Goal: Task Accomplishment & Management: Complete application form

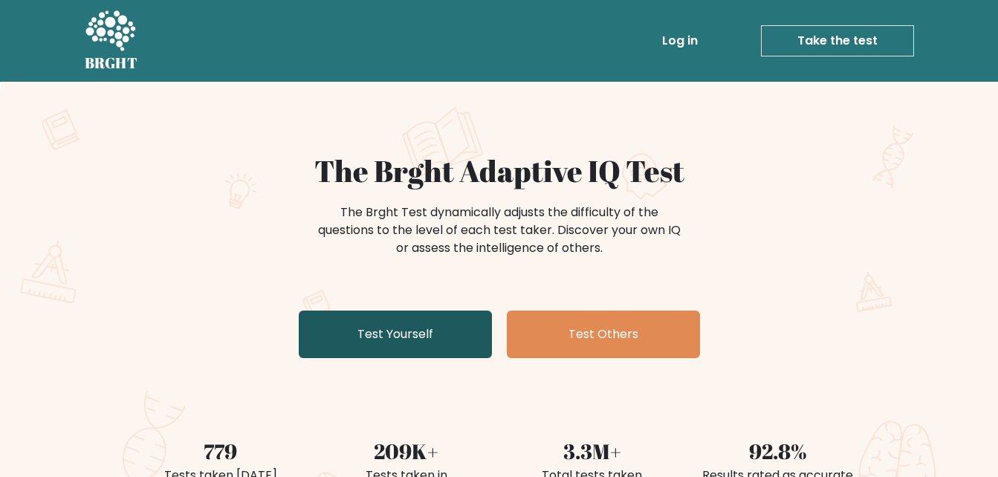
click at [412, 348] on link "Test Yourself" at bounding box center [395, 335] width 193 height 48
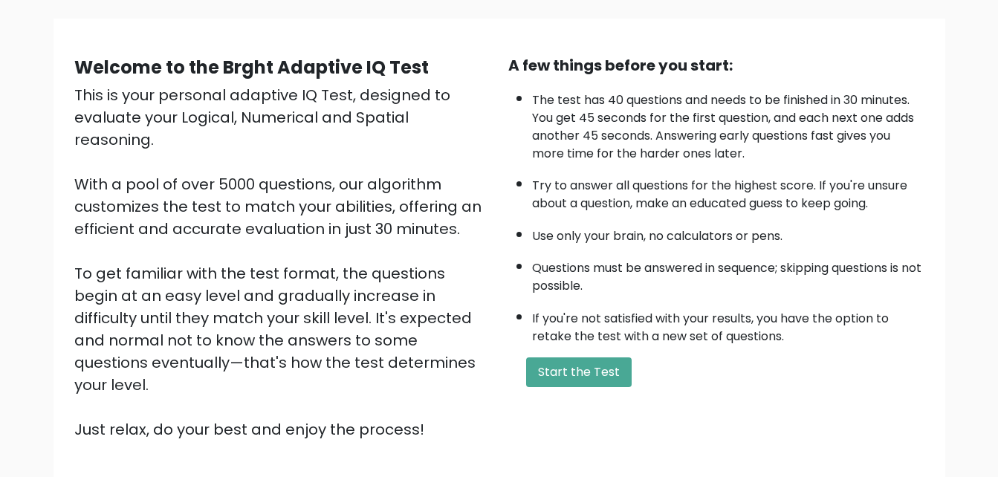
scroll to position [149, 0]
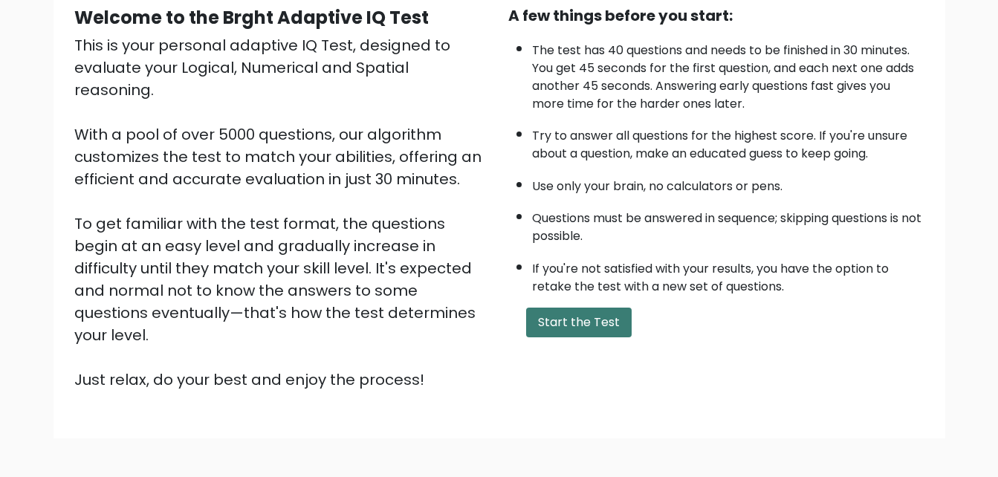
click at [598, 322] on button "Start the Test" at bounding box center [579, 323] width 106 height 30
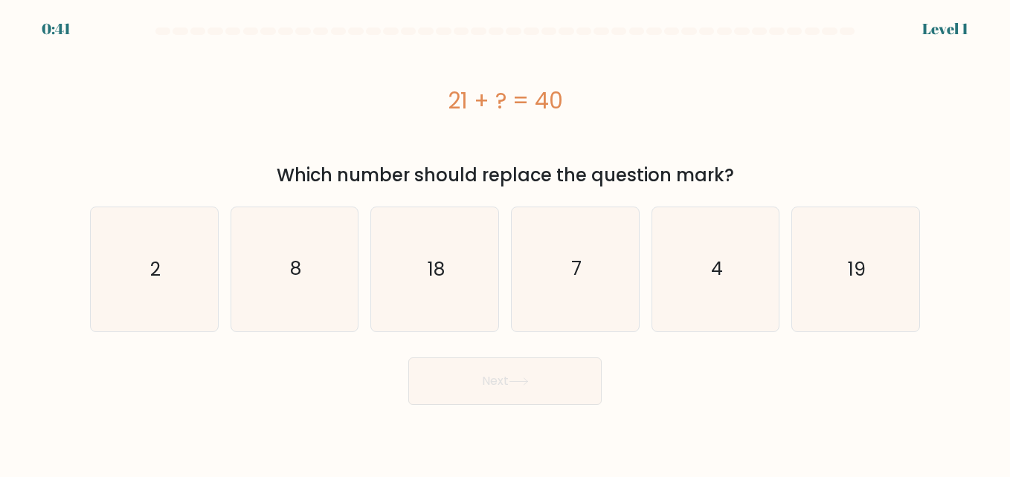
drag, startPoint x: 278, startPoint y: 172, endPoint x: 775, endPoint y: 177, distance: 497.4
click at [775, 177] on div "Which number should replace the question mark?" at bounding box center [505, 175] width 812 height 27
copy div "Which number should replace the question mark?"
drag, startPoint x: 445, startPoint y: 95, endPoint x: 729, endPoint y: 178, distance: 296.7
click at [729, 178] on div "21 + ? = 40 Which number should replace the question mark?" at bounding box center [505, 115] width 848 height 148
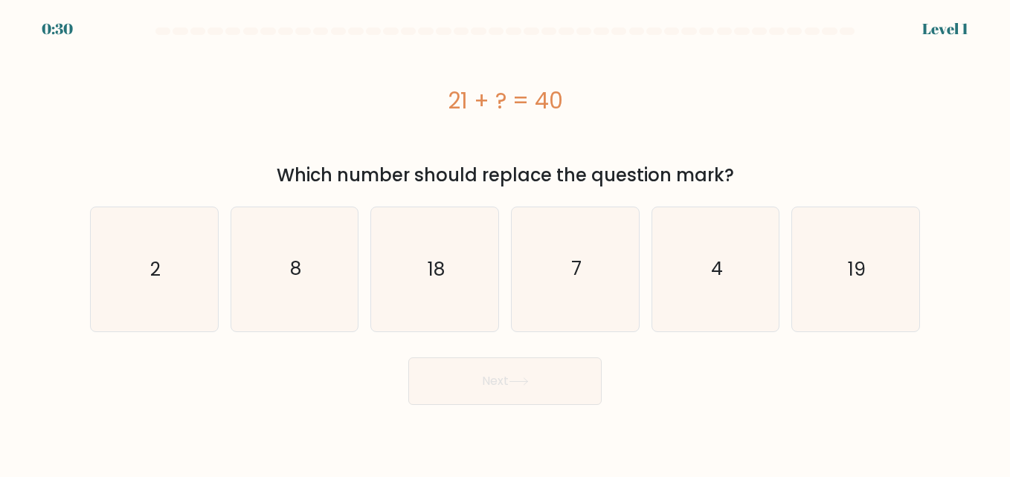
copy div "21 + ? = 40 Which number should replace the question mark?"
click at [882, 154] on div "21 + ? = 40" at bounding box center [505, 100] width 830 height 119
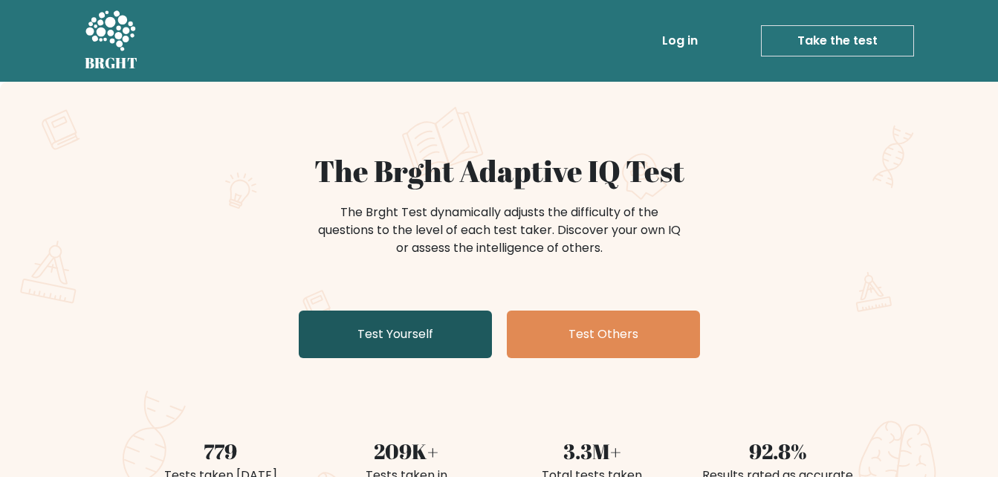
click at [410, 335] on link "Test Yourself" at bounding box center [395, 335] width 193 height 48
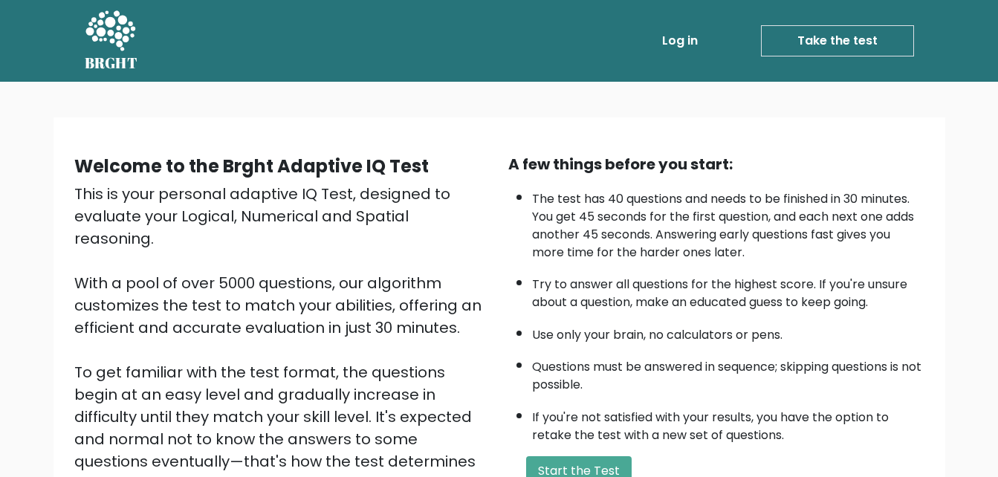
scroll to position [204, 0]
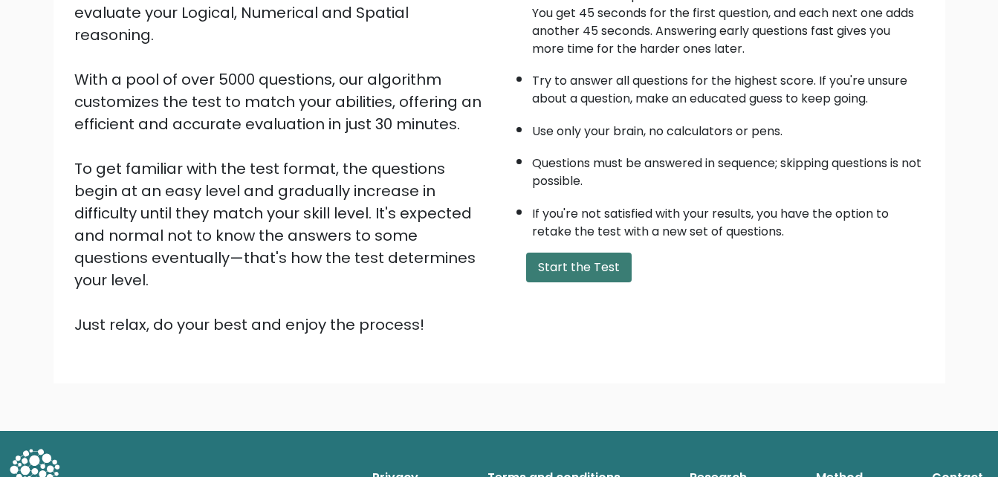
click at [572, 263] on button "Start the Test" at bounding box center [579, 268] width 106 height 30
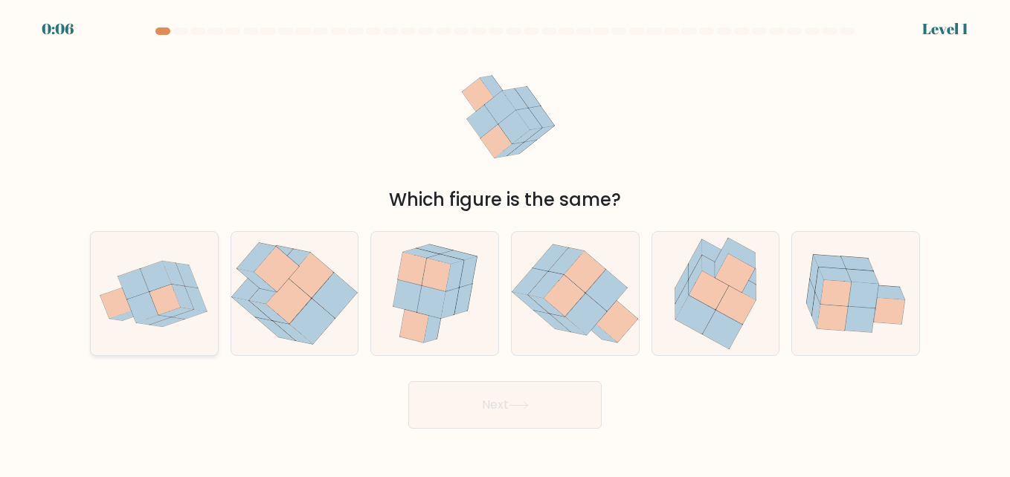
click at [151, 301] on icon at bounding box center [142, 307] width 31 height 30
click at [505, 242] on input "a." at bounding box center [505, 241] width 1 height 4
radio input "true"
click at [479, 415] on button "Next" at bounding box center [504, 405] width 193 height 48
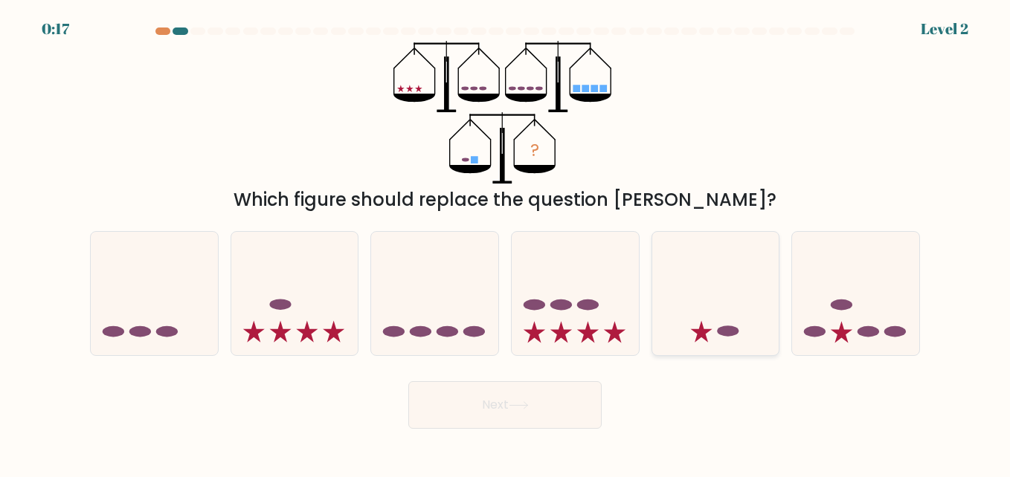
click at [707, 320] on icon at bounding box center [715, 293] width 127 height 105
click at [506, 242] on input "e." at bounding box center [505, 241] width 1 height 4
radio input "true"
click at [535, 411] on button "Next" at bounding box center [504, 405] width 193 height 48
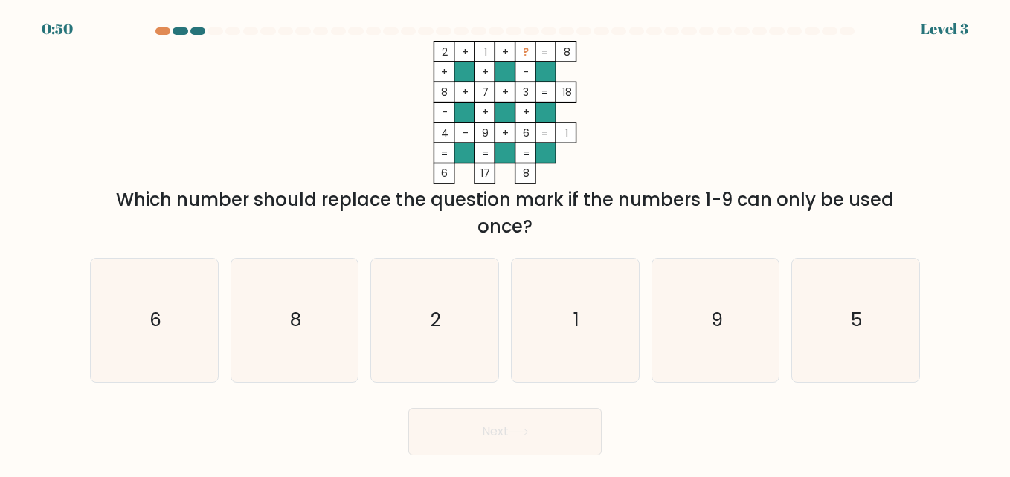
drag, startPoint x: 124, startPoint y: 197, endPoint x: 830, endPoint y: 204, distance: 705.6
click at [830, 204] on div "Which number should replace the question mark if the numbers 1-9 can only be us…" at bounding box center [505, 214] width 812 height 54
click at [862, 314] on text "5" at bounding box center [856, 320] width 11 height 26
click at [506, 242] on input "f. 5" at bounding box center [505, 241] width 1 height 4
radio input "true"
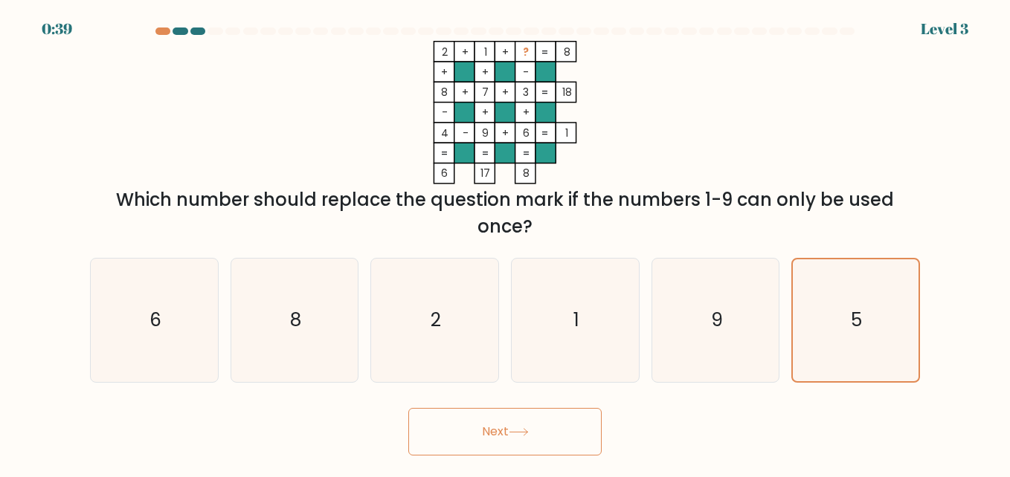
click at [534, 436] on button "Next" at bounding box center [504, 432] width 193 height 48
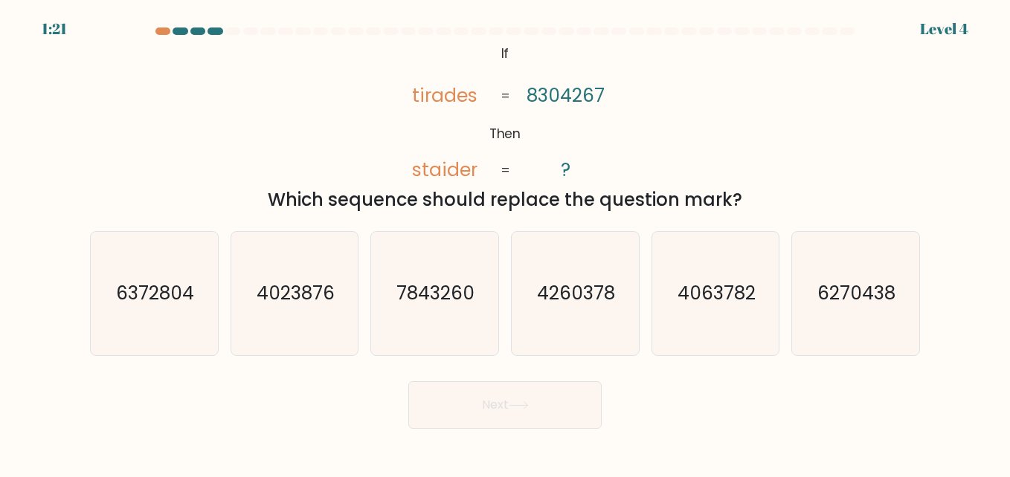
drag, startPoint x: 468, startPoint y: 51, endPoint x: 737, endPoint y: 195, distance: 305.3
click at [737, 195] on div "@import url('https://fonts.googleapis.com/css?family=Abril+Fatface:400,100,100i…" at bounding box center [505, 127] width 848 height 172
click at [493, 55] on icon "@import url('https://fonts.googleapis.com/css?family=Abril+Fatface:400,100,100i…" at bounding box center [505, 112] width 233 height 143
drag, startPoint x: 478, startPoint y: 51, endPoint x: 749, endPoint y: 204, distance: 310.9
click at [749, 204] on div "@import url('https://fonts.googleapis.com/css?family=Abril+Fatface:400,100,100i…" at bounding box center [505, 127] width 848 height 172
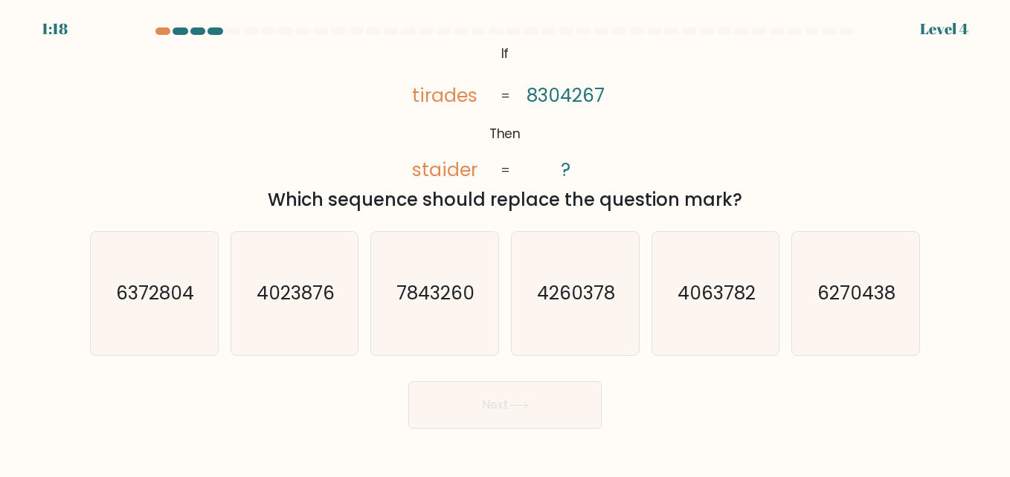
copy div "If Then tirades staider 8304267 ? = = Which sequence should replace the questio…"
click at [767, 103] on div "@import url('https://fonts.googleapis.com/css?family=Abril+Fatface:400,100,100i…" at bounding box center [505, 127] width 848 height 172
click at [442, 297] on text "7843260" at bounding box center [436, 293] width 78 height 26
click at [505, 242] on input "c. 7843260" at bounding box center [505, 241] width 1 height 4
radio input "true"
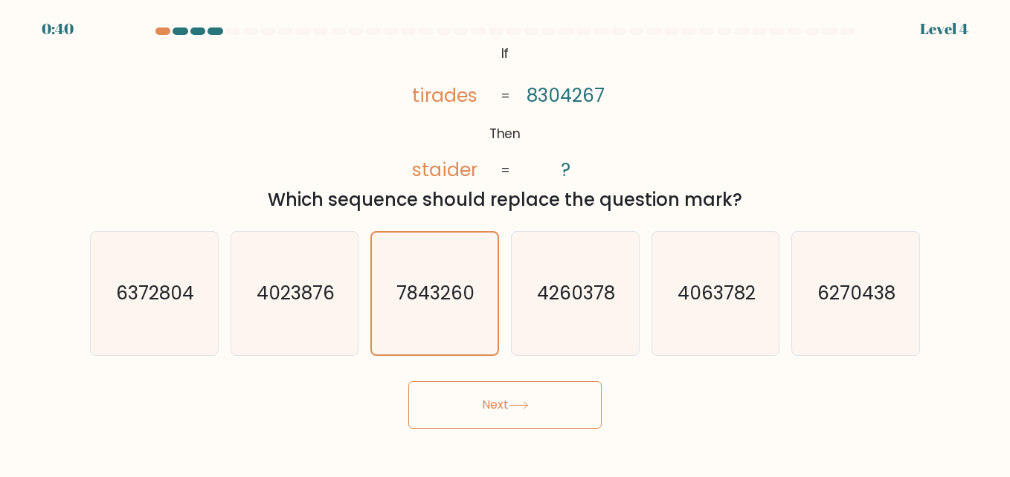
click at [489, 396] on button "Next" at bounding box center [504, 405] width 193 height 48
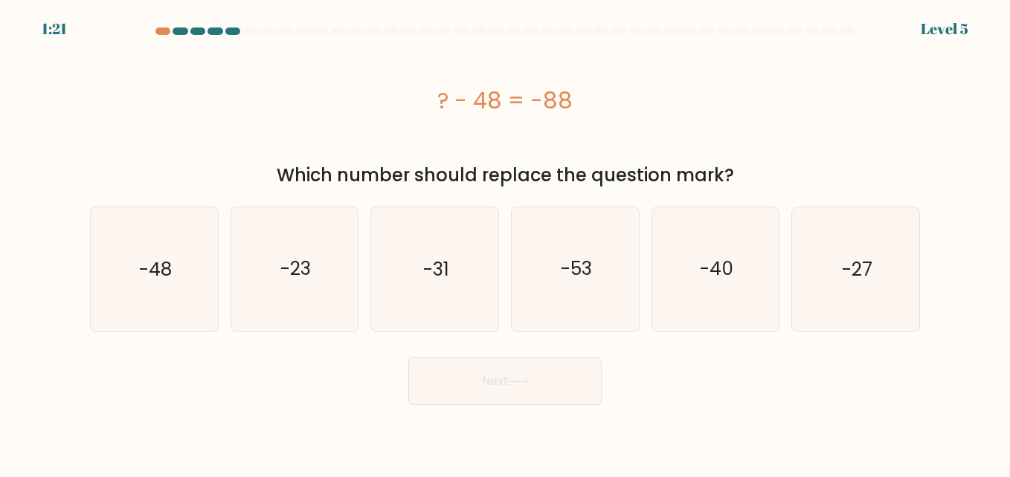
drag, startPoint x: 433, startPoint y: 103, endPoint x: 577, endPoint y: 101, distance: 143.5
click at [577, 101] on div "? - 48 = -88" at bounding box center [505, 100] width 830 height 33
copy div "? - 48 = -88"
click at [885, 132] on div "? - 48 = -88" at bounding box center [505, 100] width 830 height 119
click at [147, 283] on icon "-48" at bounding box center [153, 268] width 123 height 123
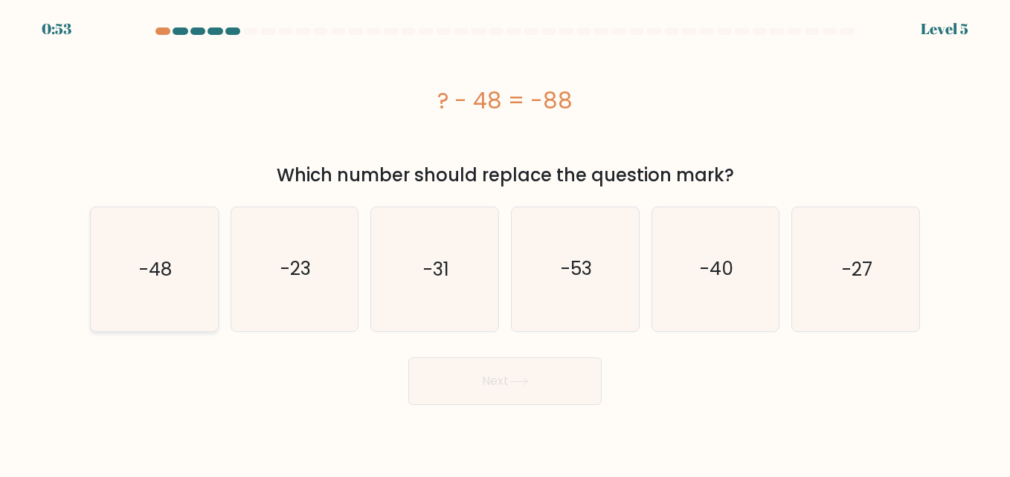
click at [505, 242] on input "a. -48" at bounding box center [505, 241] width 1 height 4
radio input "true"
click at [509, 388] on button "Next" at bounding box center [504, 382] width 193 height 48
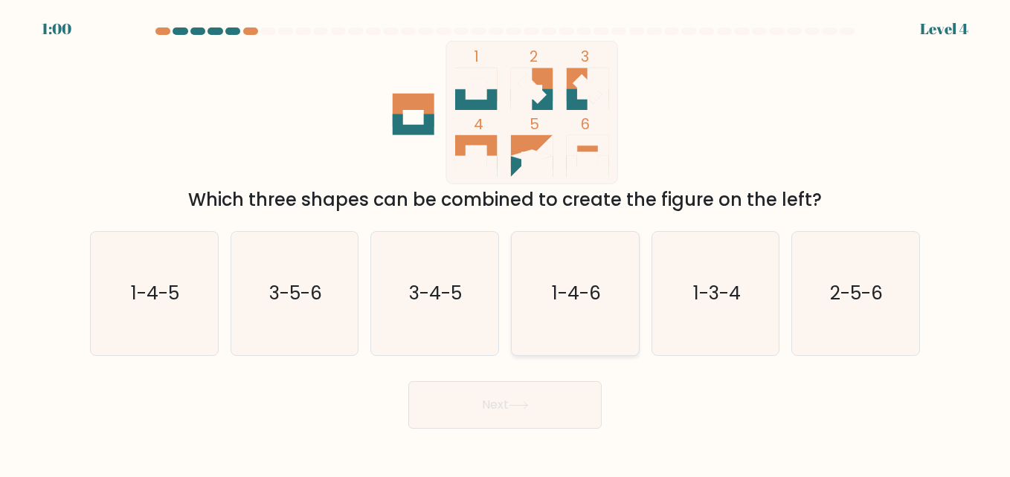
click at [593, 283] on text "1-4-6" at bounding box center [576, 293] width 49 height 26
click at [506, 242] on input "d. 1-4-6" at bounding box center [505, 241] width 1 height 4
radio input "true"
click at [476, 420] on button "Next" at bounding box center [504, 405] width 193 height 48
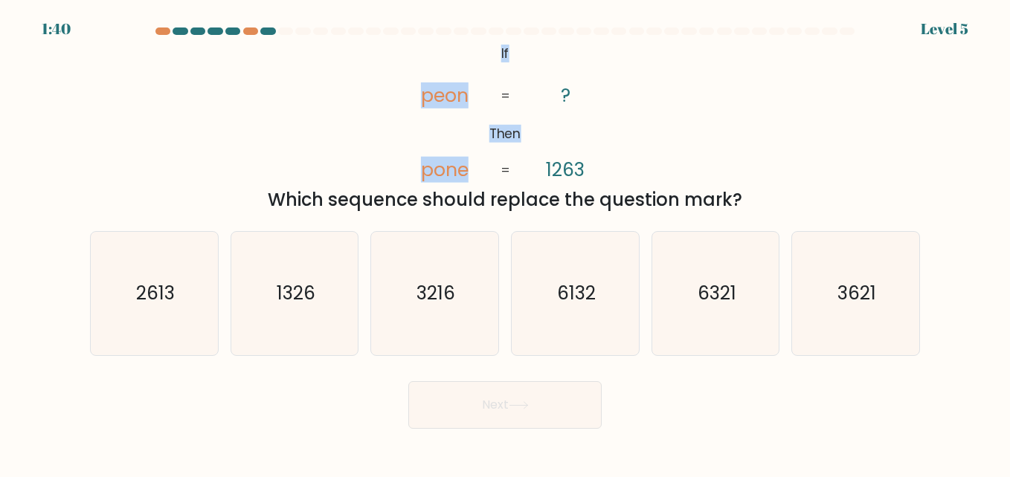
drag, startPoint x: 493, startPoint y: 52, endPoint x: 567, endPoint y: 123, distance: 102.0
click at [567, 123] on icon "@import url('https://fonts.googleapis.com/css?family=Abril+Fatface:400,100,100i…" at bounding box center [505, 112] width 233 height 143
drag, startPoint x: 567, startPoint y: 123, endPoint x: 634, endPoint y: 117, distance: 67.9
click at [634, 117] on div "@import url('https://fonts.googleapis.com/css?family=Abril+Fatface:400,100,100i…" at bounding box center [505, 127] width 848 height 172
click at [317, 291] on icon "1326" at bounding box center [294, 293] width 123 height 123
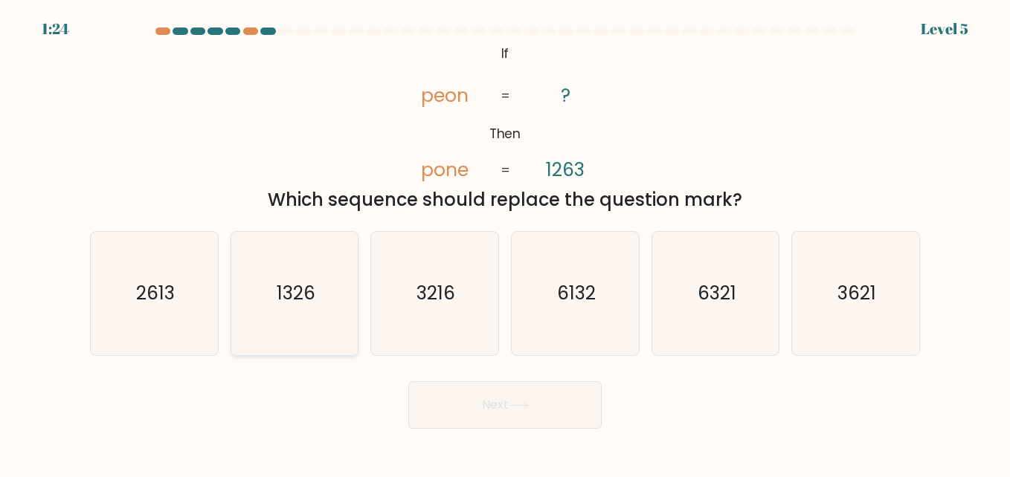
click at [505, 242] on input "b. 1326" at bounding box center [505, 241] width 1 height 4
radio input "true"
click at [497, 403] on button "Next" at bounding box center [504, 405] width 193 height 48
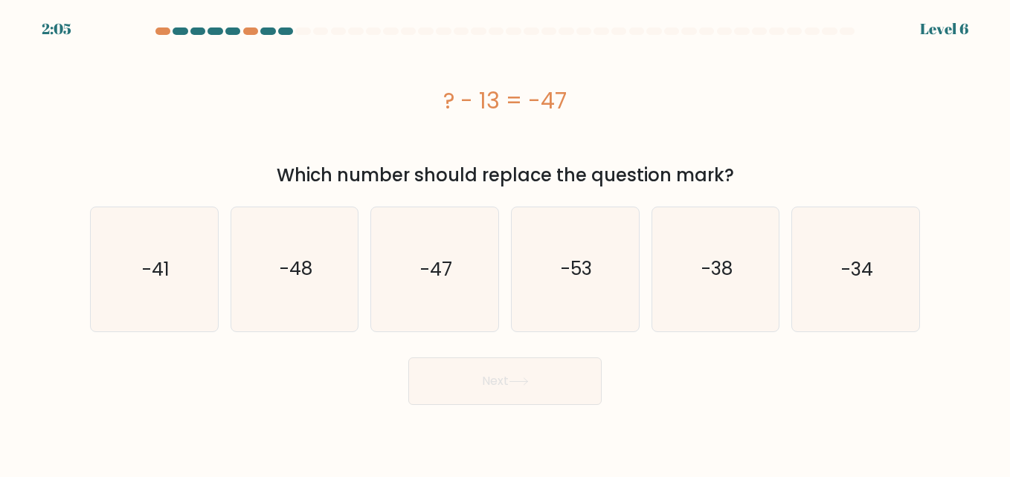
drag, startPoint x: 438, startPoint y: 107, endPoint x: 573, endPoint y: 106, distance: 135.3
click at [573, 106] on div "? - 13 = -47" at bounding box center [505, 100] width 830 height 33
copy div "? - 13 = -47"
click at [807, 268] on icon "-34" at bounding box center [854, 268] width 123 height 123
click at [506, 242] on input "f. -34" at bounding box center [505, 241] width 1 height 4
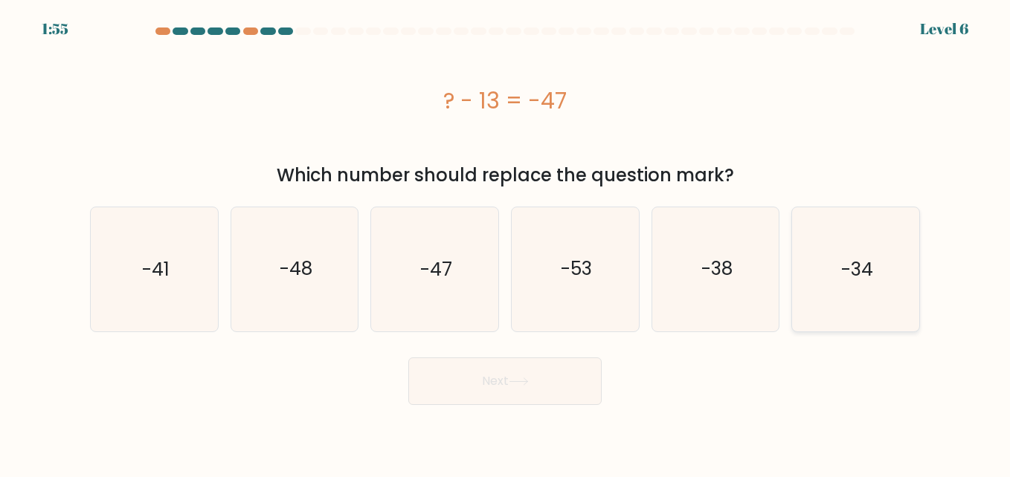
radio input "true"
click at [543, 384] on button "Next" at bounding box center [504, 382] width 193 height 48
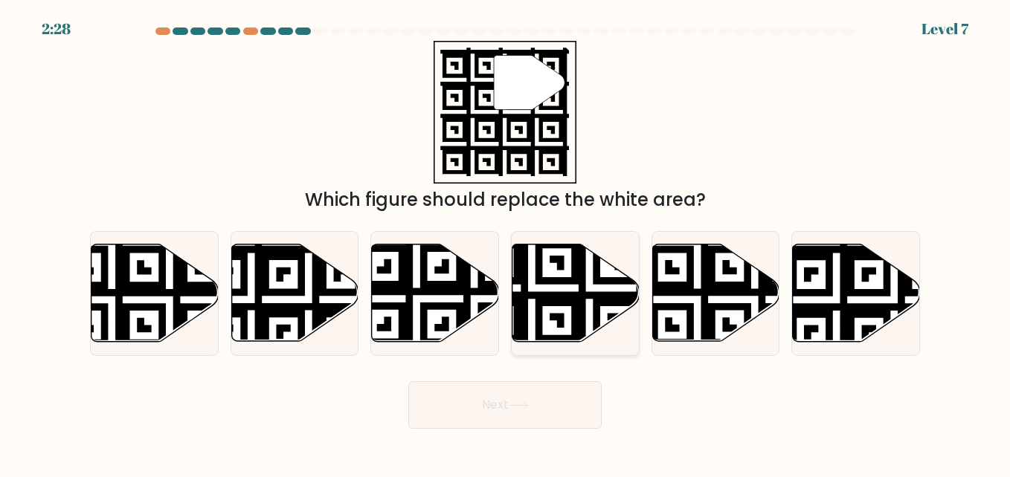
click at [581, 283] on icon at bounding box center [531, 345] width 230 height 230
click at [506, 242] on input "d." at bounding box center [505, 241] width 1 height 4
radio input "true"
click at [495, 407] on button "Next" at bounding box center [504, 405] width 193 height 48
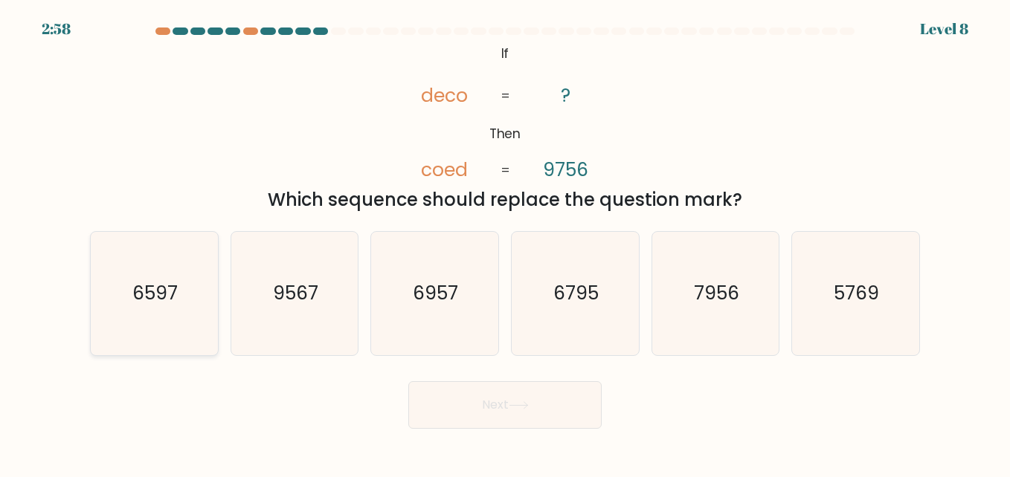
click at [163, 293] on text "6597" at bounding box center [154, 293] width 45 height 26
click at [505, 242] on input "a. 6597" at bounding box center [505, 241] width 1 height 4
radio input "true"
click at [529, 408] on icon at bounding box center [519, 405] width 20 height 8
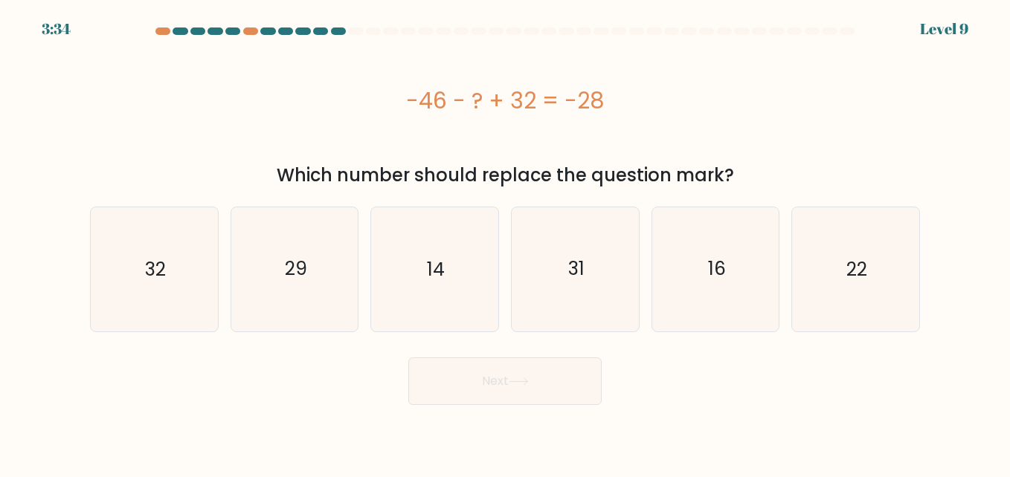
drag, startPoint x: 408, startPoint y: 96, endPoint x: 616, endPoint y: 96, distance: 207.4
click at [616, 96] on div "-46 - ? + 32 = -28" at bounding box center [505, 100] width 830 height 33
copy div "-46 - ? + 32 = -28"
click at [445, 291] on icon "14" at bounding box center [433, 268] width 123 height 123
click at [505, 242] on input "c. 14" at bounding box center [505, 241] width 1 height 4
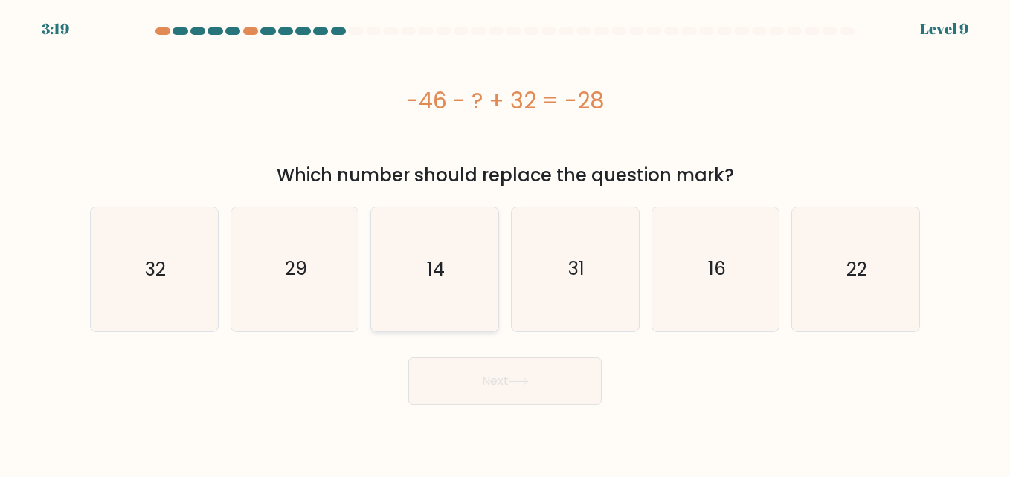
radio input "true"
click at [475, 377] on button "Next" at bounding box center [504, 382] width 193 height 48
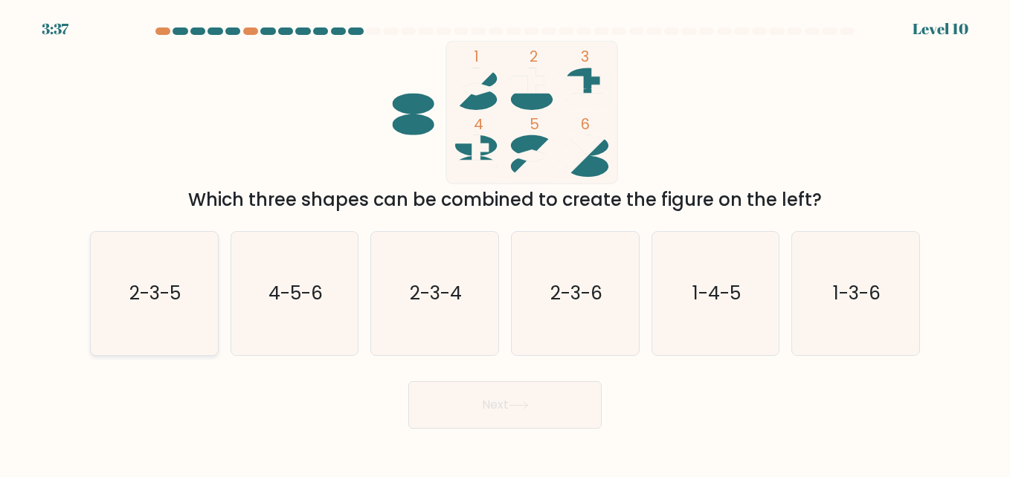
click at [142, 280] on icon "2-3-5" at bounding box center [153, 293] width 123 height 123
click at [505, 242] on input "a. 2-3-5" at bounding box center [505, 241] width 1 height 4
radio input "true"
click at [425, 404] on button "Next" at bounding box center [504, 405] width 193 height 48
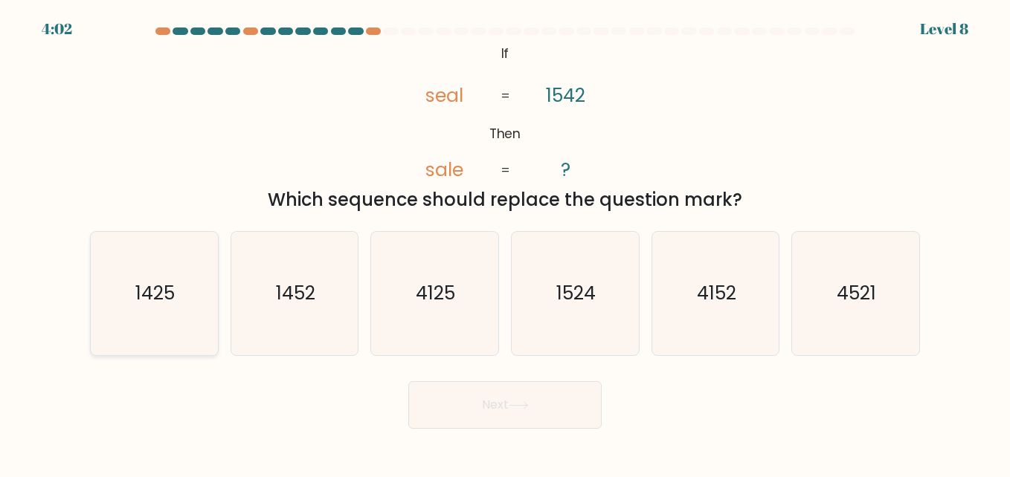
click at [154, 304] on text "1425" at bounding box center [154, 293] width 39 height 26
click at [505, 242] on input "a. 1425" at bounding box center [505, 241] width 1 height 4
radio input "true"
click at [532, 412] on button "Next" at bounding box center [504, 405] width 193 height 48
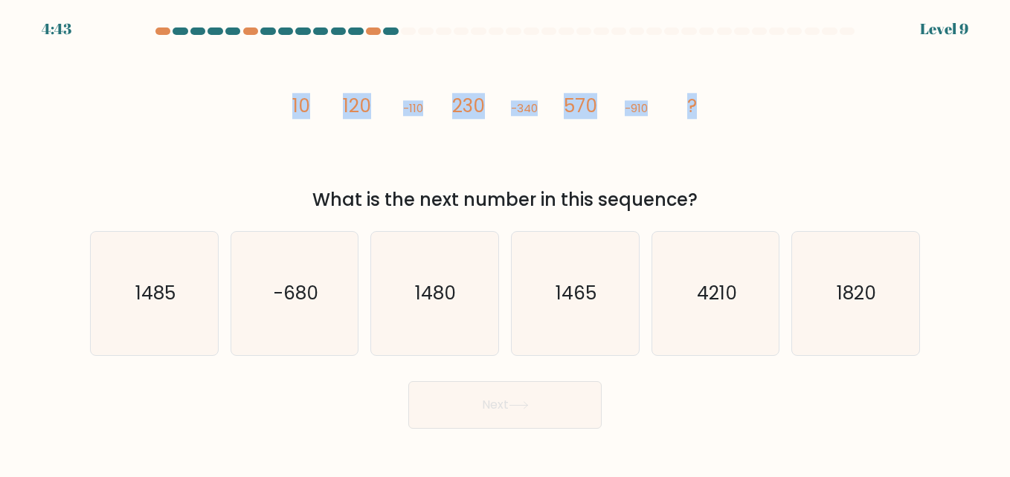
drag, startPoint x: 290, startPoint y: 110, endPoint x: 700, endPoint y: 117, distance: 409.7
click at [700, 117] on icon "image/svg+xml 10 120 -110 230 -340 570 -910 ?" at bounding box center [505, 112] width 446 height 143
copy g "10 120 -110 230 -340 570 -910 ?"
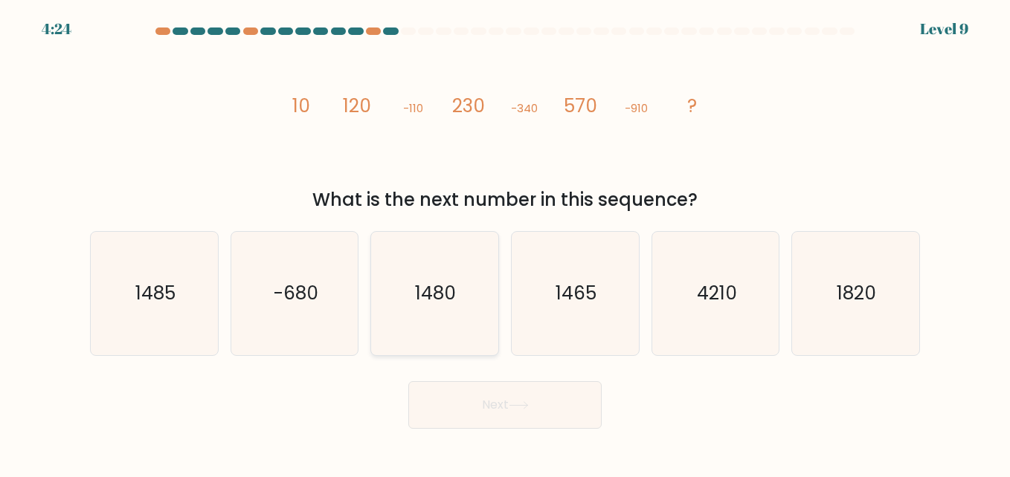
click at [430, 307] on icon "1480" at bounding box center [433, 293] width 123 height 123
click at [505, 242] on input "c. 1480" at bounding box center [505, 241] width 1 height 4
radio input "true"
click at [480, 407] on button "Next" at bounding box center [504, 405] width 193 height 48
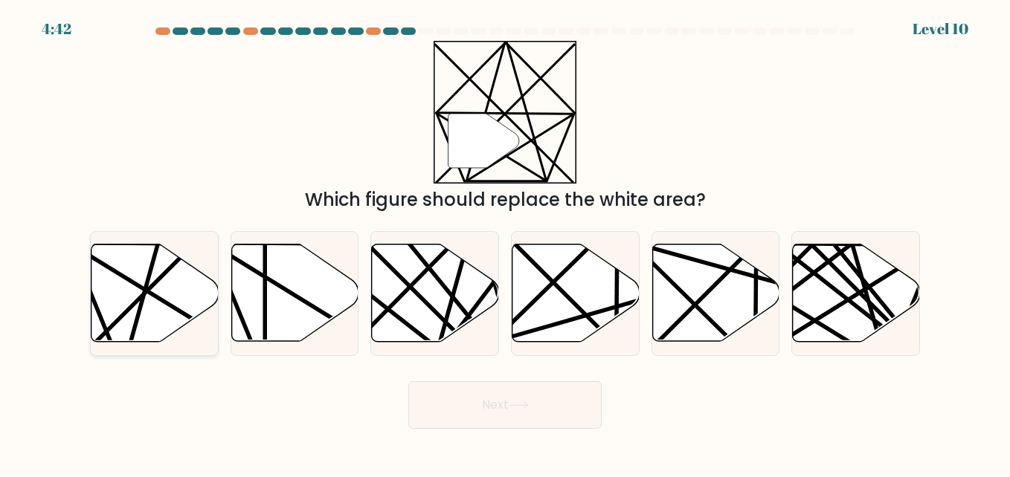
click at [155, 283] on line at bounding box center [194, 244] width 248 height 248
click at [505, 242] on input "a." at bounding box center [505, 241] width 1 height 4
radio input "true"
click at [510, 407] on button "Next" at bounding box center [504, 405] width 193 height 48
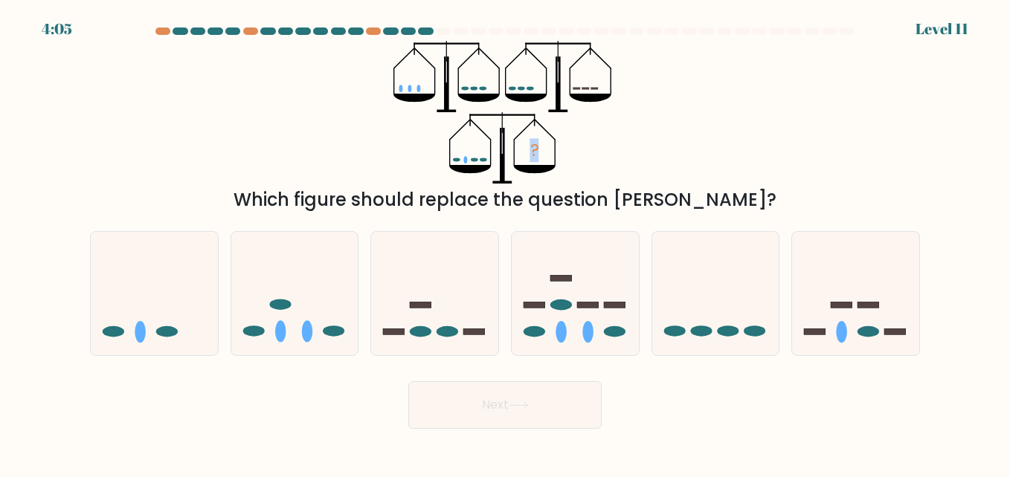
drag, startPoint x: 372, startPoint y: 45, endPoint x: 622, endPoint y: 170, distance: 280.0
click at [622, 170] on div "? Which figure should replace the question mark?" at bounding box center [505, 127] width 848 height 172
click at [414, 338] on icon at bounding box center [434, 293] width 127 height 105
click at [505, 242] on input "c." at bounding box center [505, 241] width 1 height 4
radio input "true"
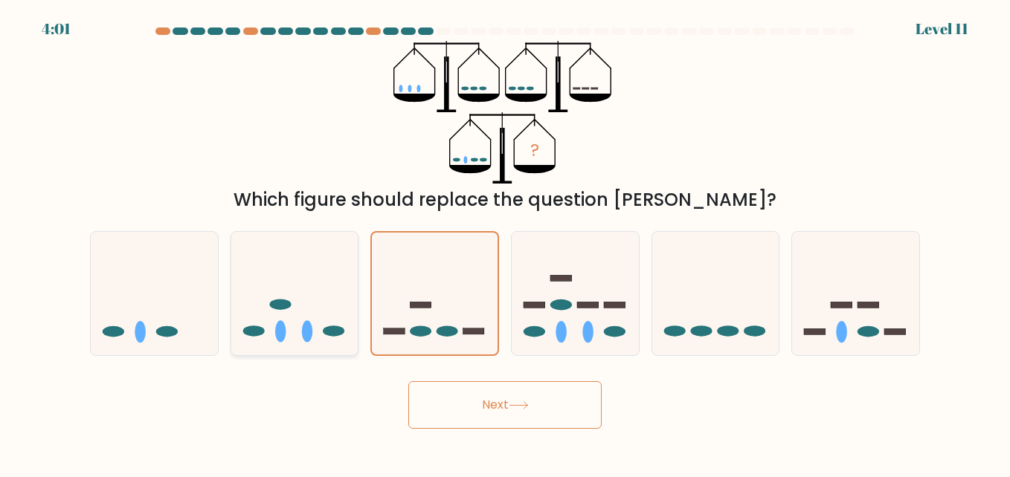
click at [263, 334] on ellipse at bounding box center [253, 331] width 22 height 11
click at [505, 242] on input "b." at bounding box center [505, 241] width 1 height 4
radio input "true"
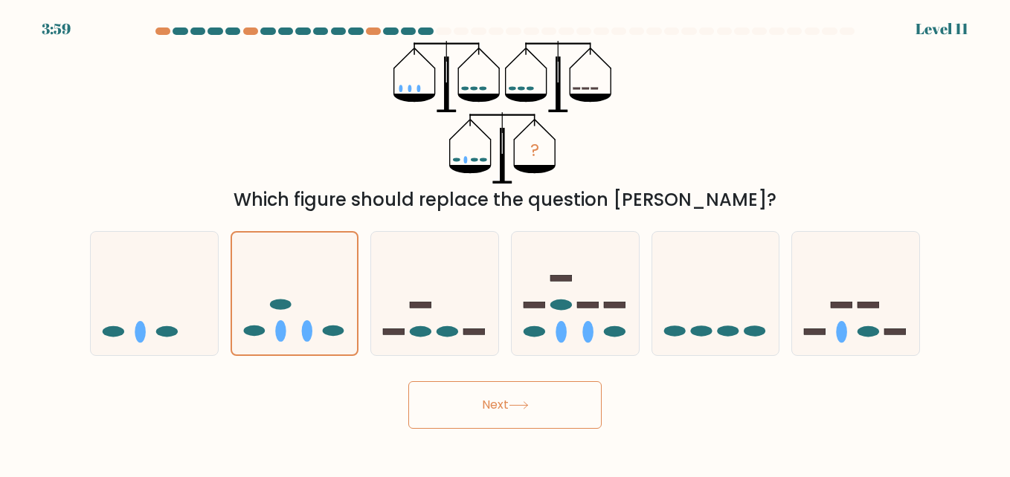
click at [527, 404] on icon at bounding box center [519, 405] width 20 height 8
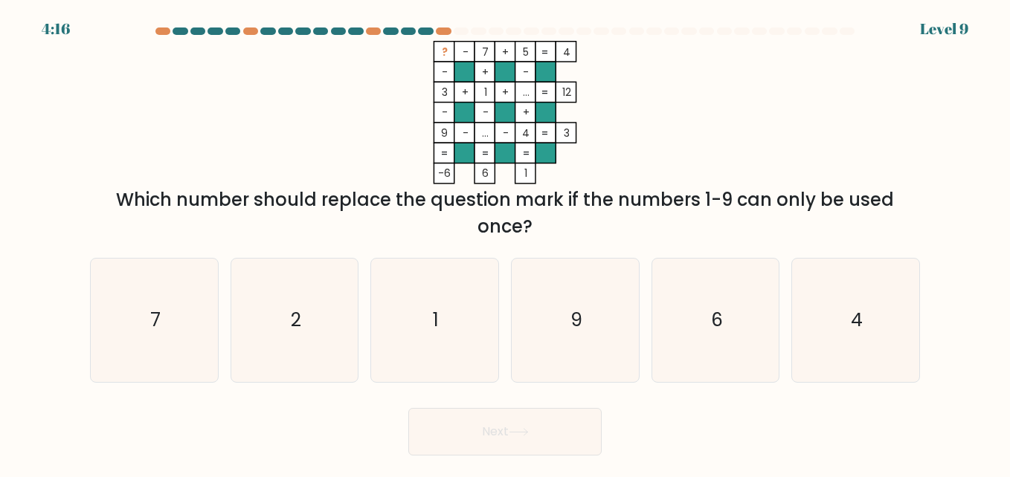
drag, startPoint x: 435, startPoint y: 53, endPoint x: 577, endPoint y: 53, distance: 142.0
click at [577, 53] on icon "? - 7 + 5 4 - + - 3 + 1 + ... 12 - - + 9 - ... - 4 = 3 = = = = -6 6 1 =" at bounding box center [505, 112] width 446 height 143
copy icon "? - 7 + 5 4"
click at [708, 325] on icon "6" at bounding box center [714, 320] width 123 height 123
click at [506, 242] on input "e. 6" at bounding box center [505, 241] width 1 height 4
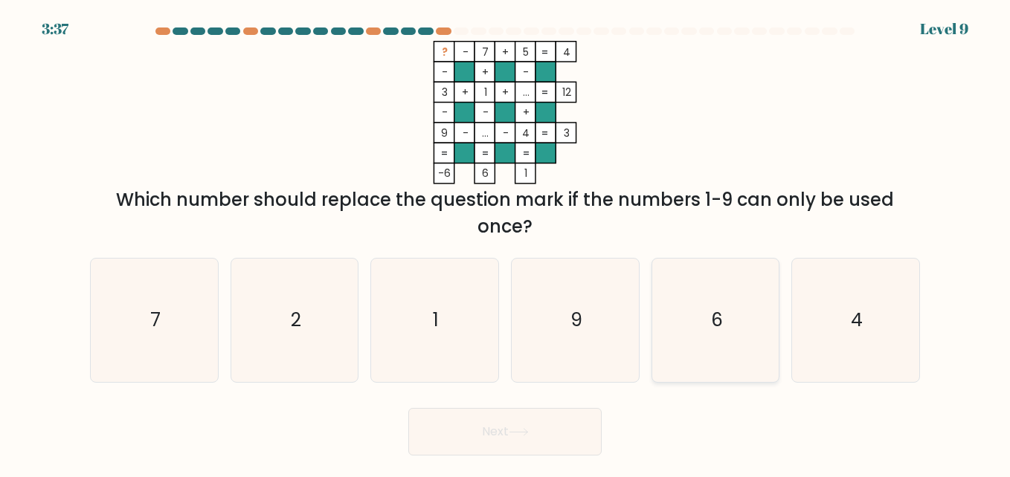
radio input "true"
click at [547, 423] on button "Next" at bounding box center [504, 432] width 193 height 48
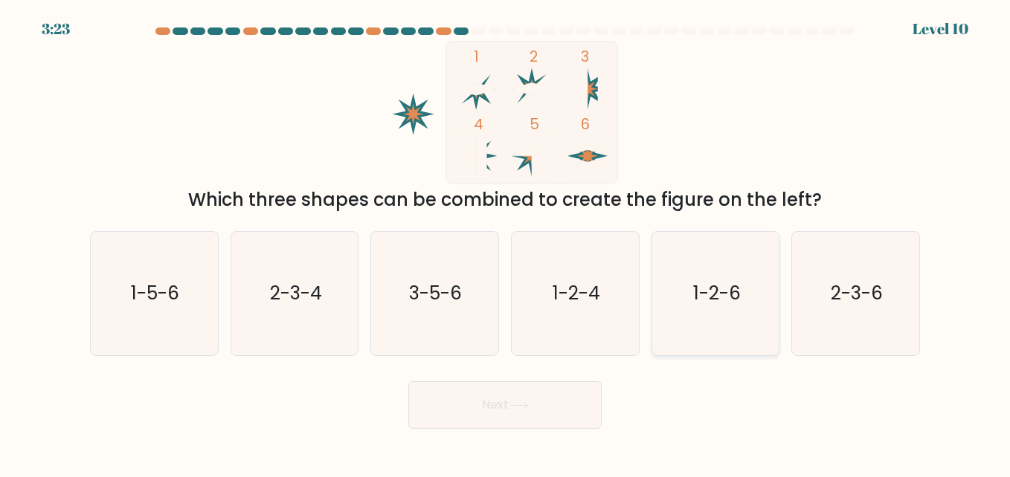
click at [714, 285] on text "1-2-6" at bounding box center [717, 293] width 48 height 26
click at [506, 242] on input "e. 1-2-6" at bounding box center [505, 241] width 1 height 4
radio input "true"
click at [497, 418] on button "Next" at bounding box center [504, 405] width 193 height 48
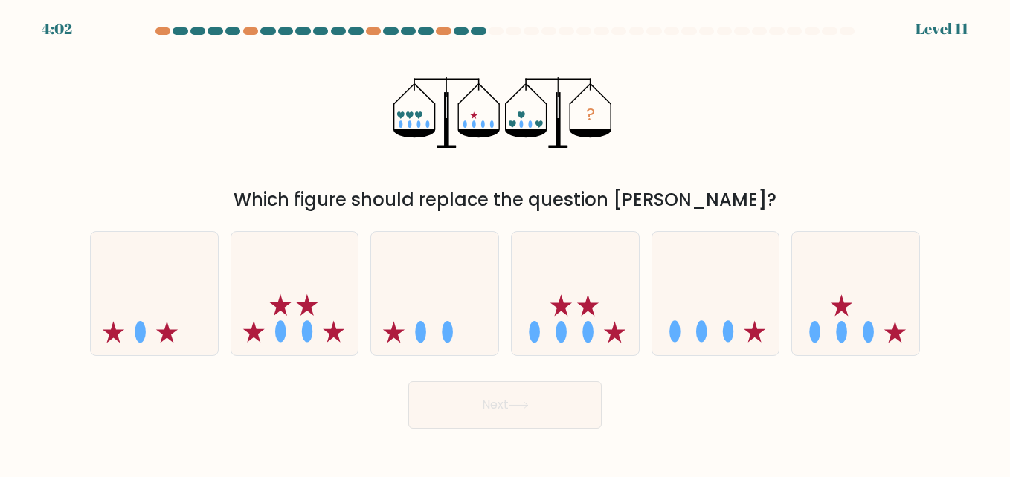
drag, startPoint x: 272, startPoint y: 198, endPoint x: 714, endPoint y: 195, distance: 441.6
click at [714, 195] on div "Which figure should replace the question mark?" at bounding box center [505, 200] width 812 height 27
click at [309, 331] on ellipse at bounding box center [307, 332] width 11 height 22
click at [505, 242] on input "b." at bounding box center [505, 241] width 1 height 4
radio input "true"
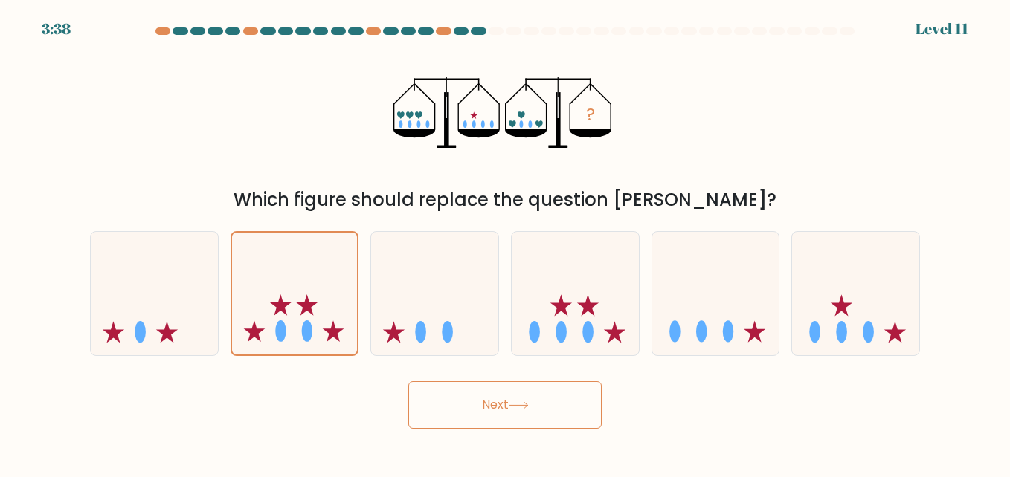
click at [459, 397] on button "Next" at bounding box center [504, 405] width 193 height 48
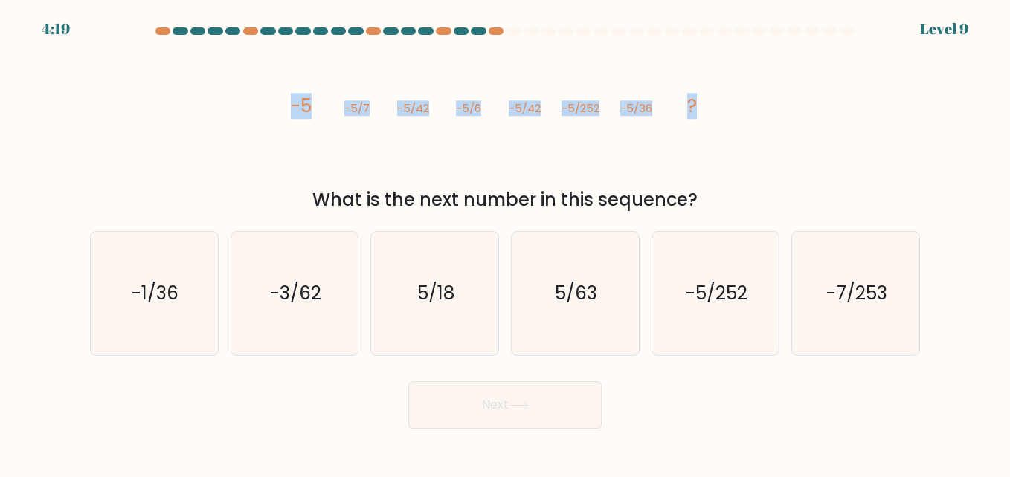
drag, startPoint x: 283, startPoint y: 106, endPoint x: 711, endPoint y: 97, distance: 429.1
click at [711, 97] on icon "image/svg+xml -5 -5/7 -5/42 -5/6 -5/42 -5/252 -5/36 ?" at bounding box center [505, 112] width 446 height 143
copy g "-5 -5/7 -5/42 -5/6 -5/42 -5/252 -5/36 ?"
click at [753, 129] on div "image/svg+xml -5 -5/7 -5/42 -5/6 -5/42 -5/252 -5/36 ? What is the next number i…" at bounding box center [505, 127] width 848 height 172
click at [730, 306] on text "-5/252" at bounding box center [716, 293] width 62 height 26
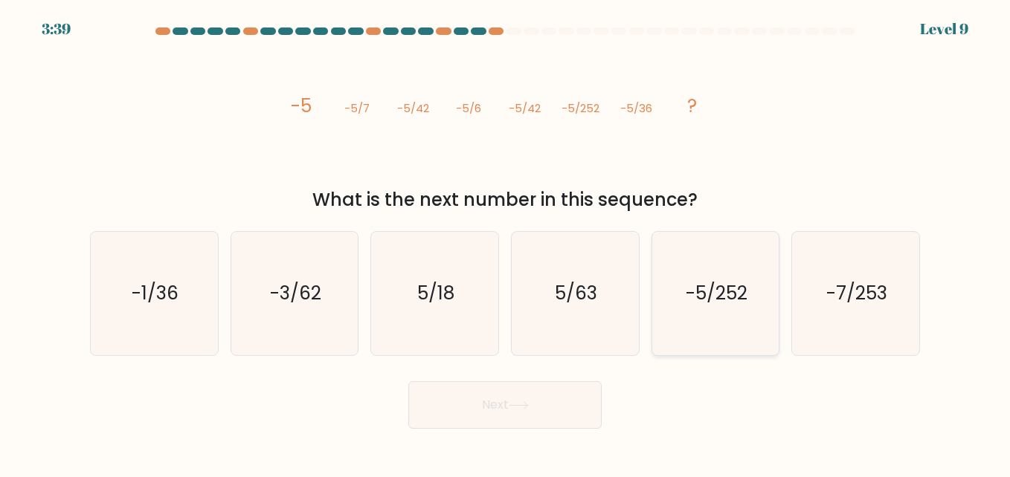
click at [506, 242] on input "e. -5/252" at bounding box center [505, 241] width 1 height 4
radio input "true"
click at [488, 409] on button "Next" at bounding box center [504, 405] width 193 height 48
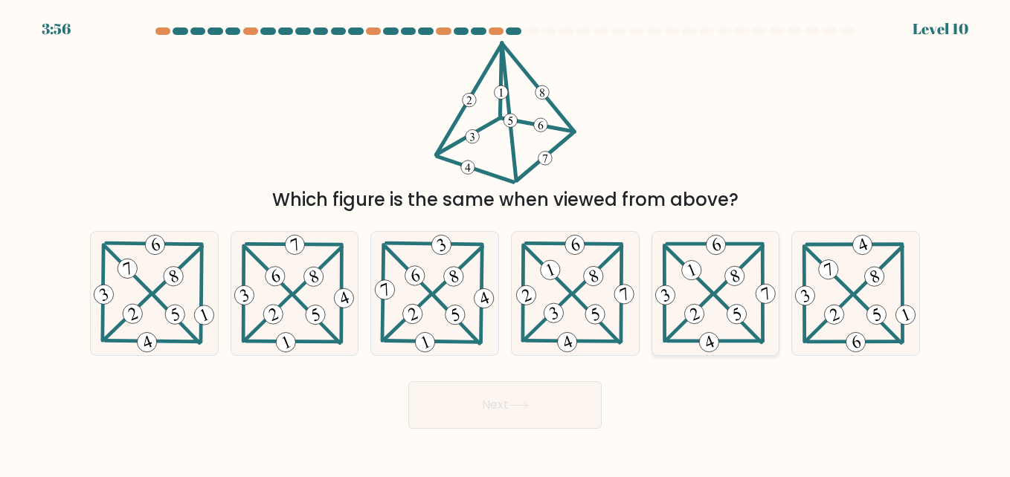
click at [714, 305] on icon at bounding box center [715, 293] width 126 height 123
click at [506, 242] on input "e." at bounding box center [505, 241] width 1 height 4
radio input "true"
click at [526, 401] on icon at bounding box center [519, 405] width 20 height 8
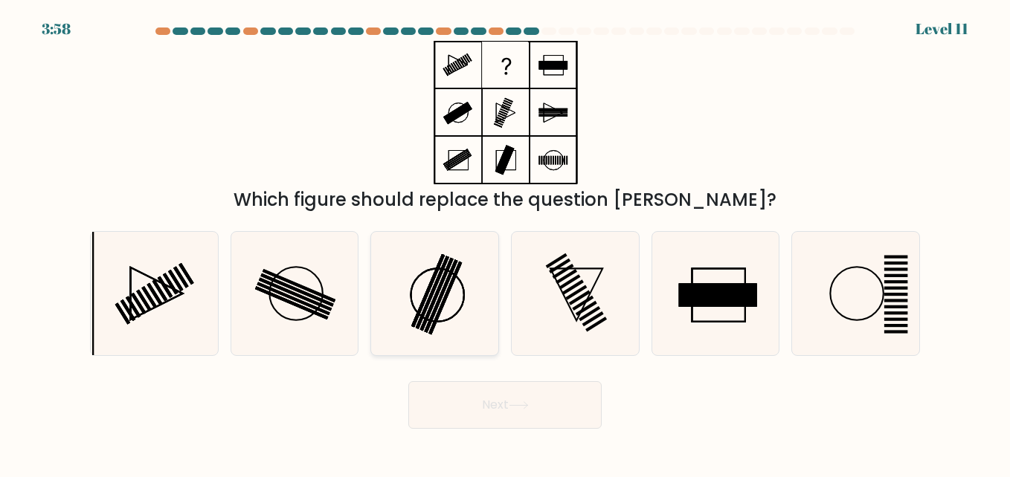
click at [453, 285] on icon at bounding box center [433, 293] width 123 height 123
click at [505, 242] on input "c." at bounding box center [505, 241] width 1 height 4
radio input "true"
click at [486, 424] on button "Next" at bounding box center [504, 405] width 193 height 48
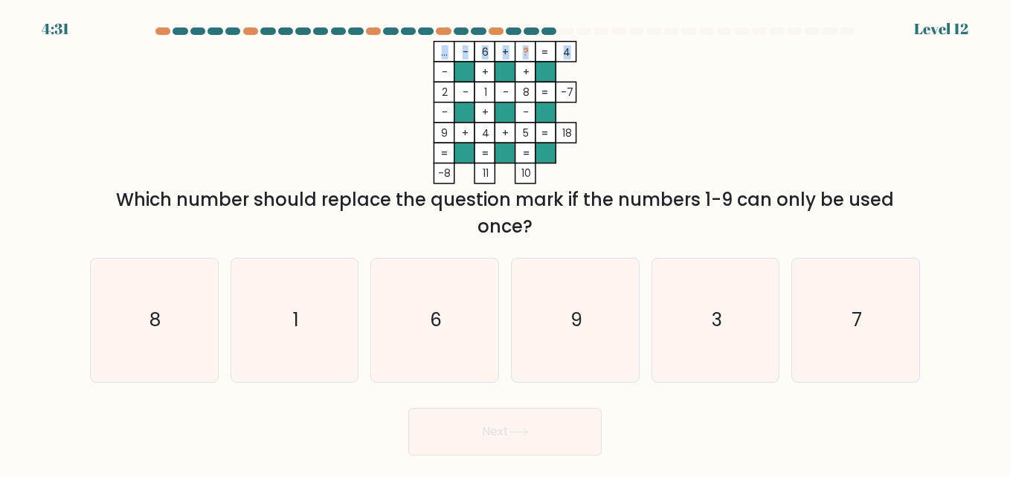
drag, startPoint x: 434, startPoint y: 53, endPoint x: 569, endPoint y: 48, distance: 134.7
click at [569, 48] on icon "... - 6 + ? 4 - + + 2 - 1 - 8 -7 - + - 9 + 4 + 5 = 18 = = = = -8 11 10 =" at bounding box center [505, 112] width 446 height 143
copy icon "... - 6 + ? 4"
drag, startPoint x: 931, startPoint y: 151, endPoint x: 917, endPoint y: 151, distance: 13.4
click at [931, 151] on form at bounding box center [505, 242] width 1010 height 428
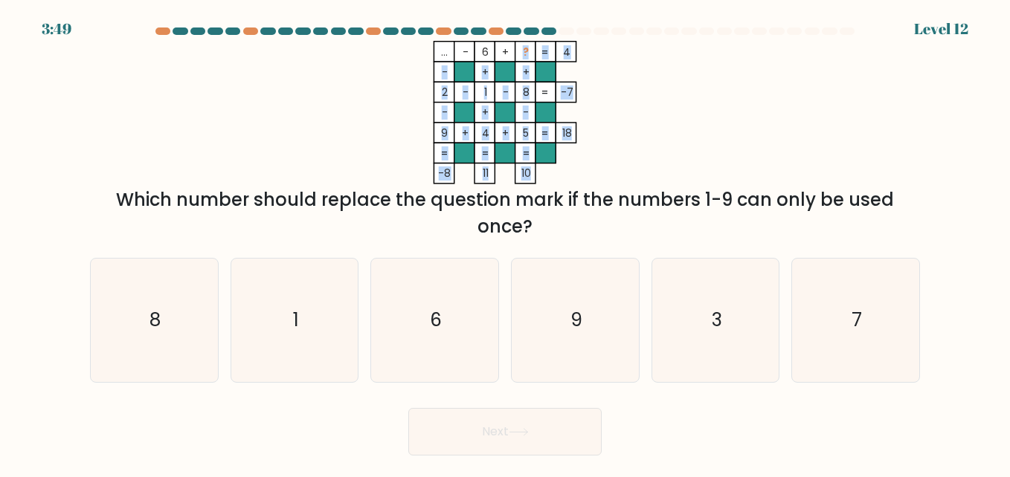
drag, startPoint x: 523, startPoint y: 52, endPoint x: 529, endPoint y: 178, distance: 125.8
click at [529, 178] on icon "... - 6 + ? 4 - + + 2 - 1 - 8 -7 - + - 9 + 4 + 5 = 18 = = = = -8 11 10 =" at bounding box center [505, 112] width 446 height 143
copy icon "? 4 - + + 2 - 1 - 8 -7 - + - 9 + 4 + 5 = 18 = = = = -8 11 10"
click at [525, 56] on tspan "?" at bounding box center [526, 52] width 6 height 14
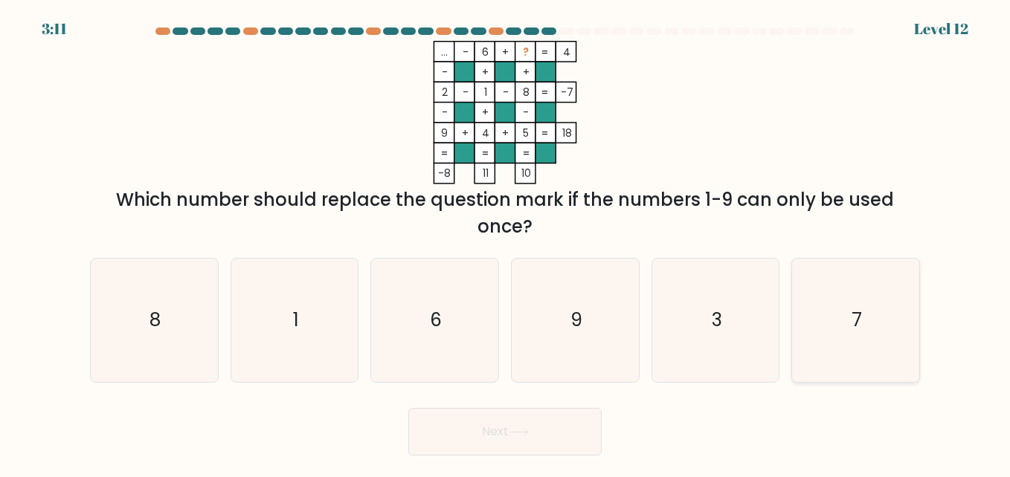
click at [808, 312] on icon "7" at bounding box center [854, 320] width 123 height 123
click at [506, 242] on input "f. 7" at bounding box center [505, 241] width 1 height 4
radio input "true"
click at [524, 422] on button "Next" at bounding box center [504, 432] width 193 height 48
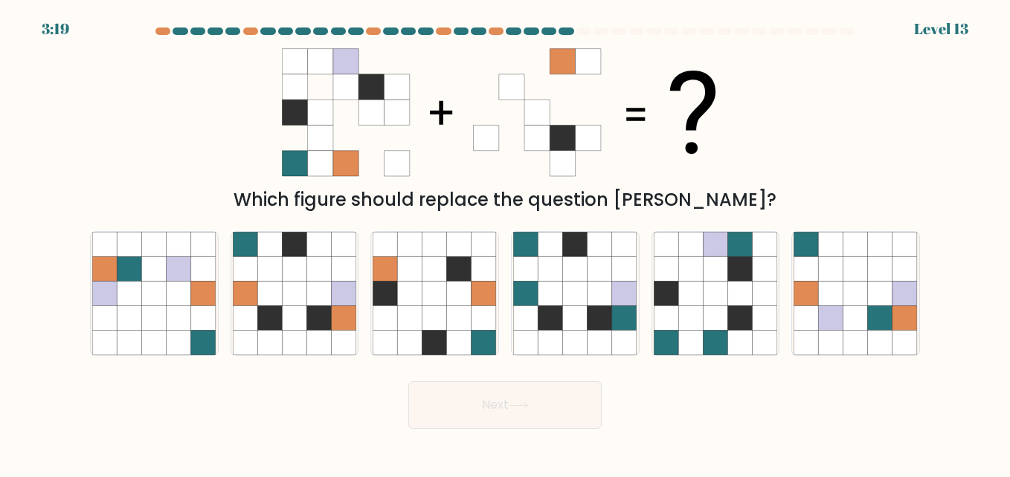
drag, startPoint x: 547, startPoint y: 127, endPoint x: 474, endPoint y: 126, distance: 73.6
click at [474, 126] on g at bounding box center [536, 112] width 127 height 127
click at [885, 317] on icon at bounding box center [880, 318] width 25 height 25
click at [506, 242] on input "f." at bounding box center [505, 241] width 1 height 4
radio input "true"
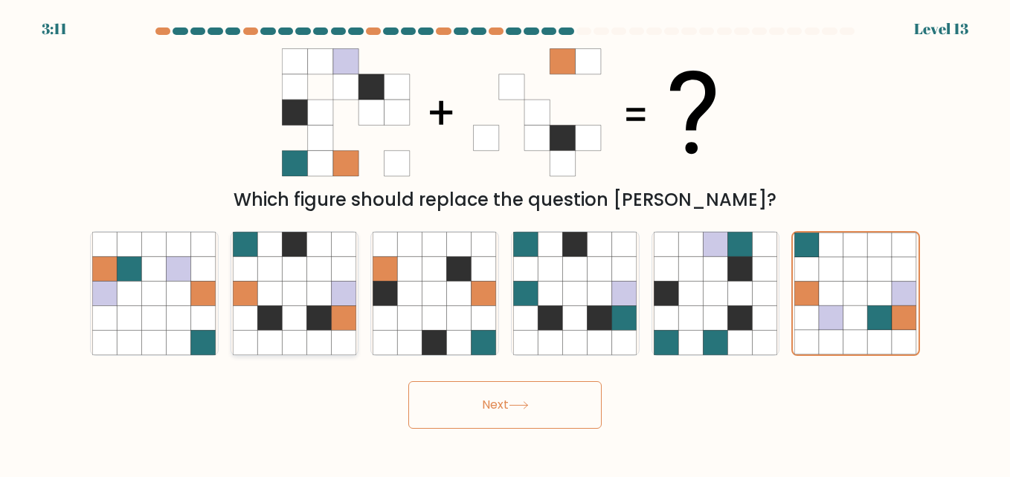
click at [323, 312] on icon at bounding box center [319, 318] width 25 height 25
click at [505, 242] on input "b." at bounding box center [505, 241] width 1 height 4
radio input "true"
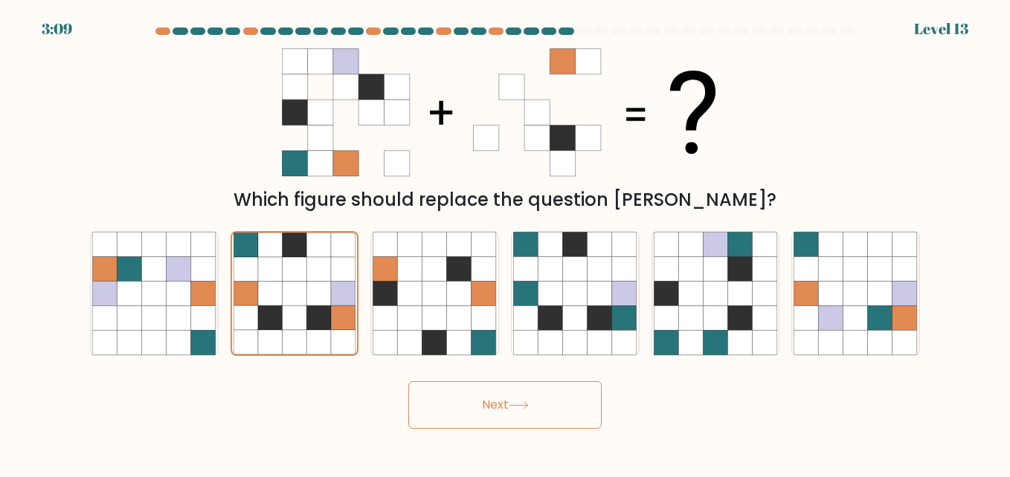
click at [500, 408] on button "Next" at bounding box center [504, 405] width 193 height 48
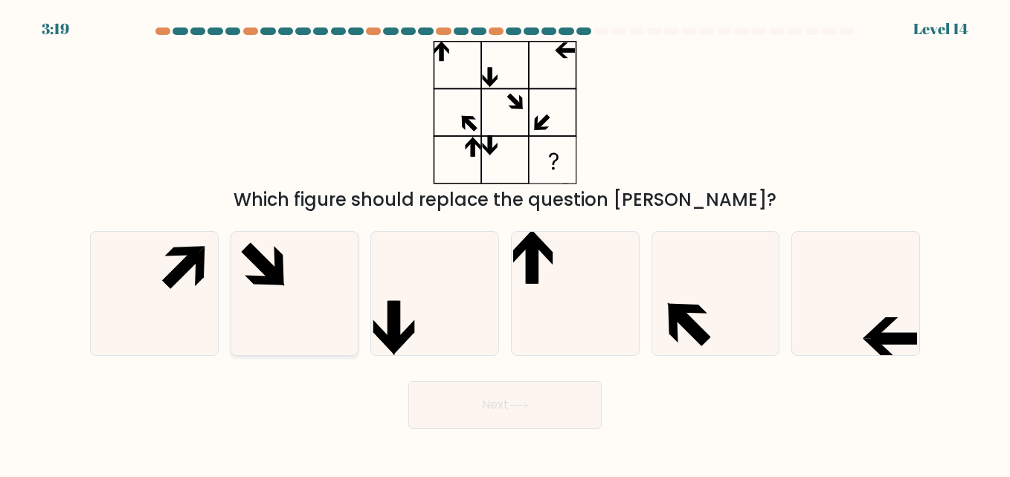
click at [287, 271] on icon at bounding box center [294, 293] width 123 height 123
click at [505, 242] on input "b." at bounding box center [505, 241] width 1 height 4
radio input "true"
click at [525, 271] on icon at bounding box center [574, 293] width 123 height 123
click at [506, 242] on input "d." at bounding box center [505, 241] width 1 height 4
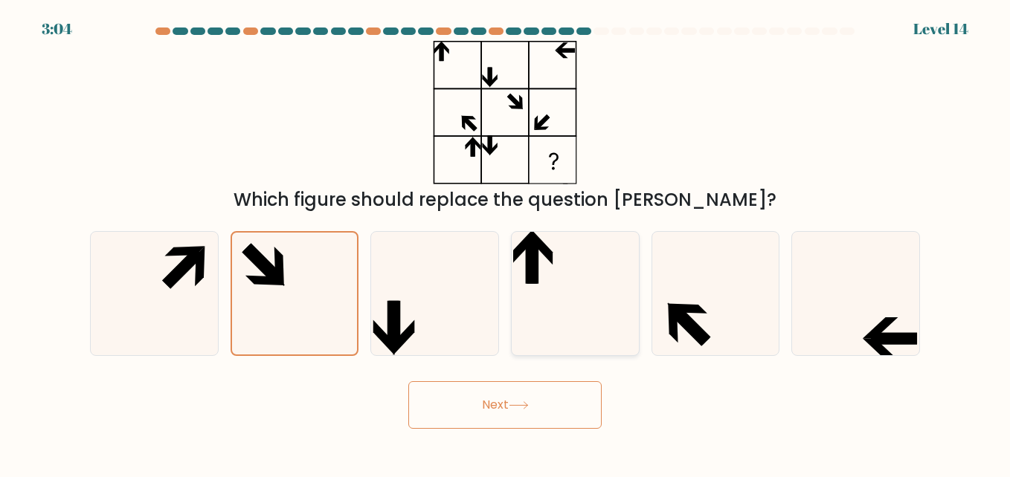
radio input "true"
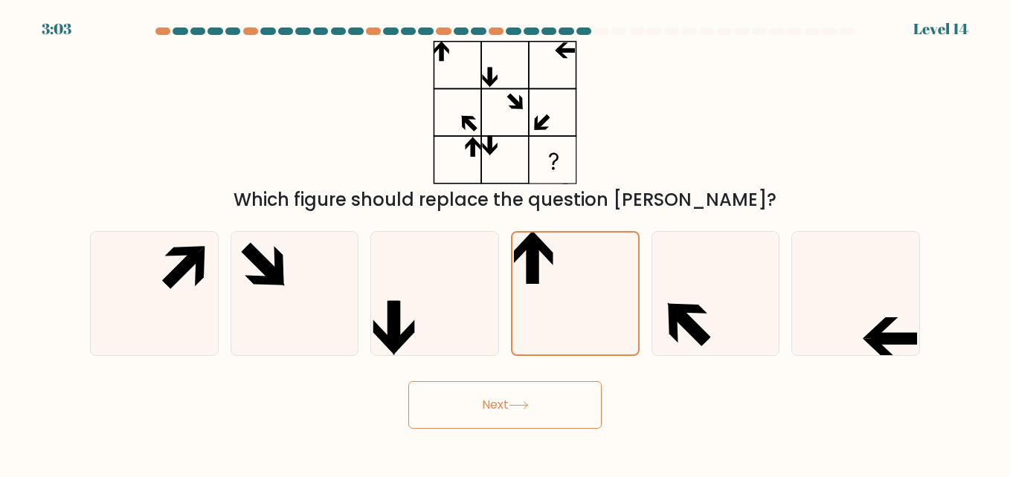
click at [517, 407] on icon at bounding box center [519, 405] width 20 height 8
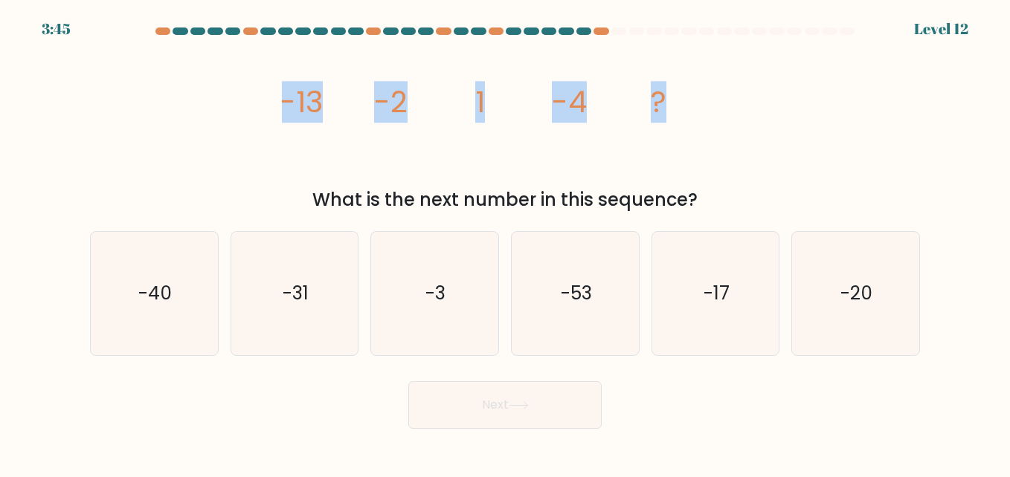
drag, startPoint x: 256, startPoint y: 98, endPoint x: 662, endPoint y: 98, distance: 405.9
click at [662, 98] on div "image/svg+xml -13 -2 1 -4 ? What is the next number in this sequence?" at bounding box center [505, 127] width 848 height 172
copy g "-13 -2 1 -4 ?"
click at [685, 310] on icon "-17" at bounding box center [714, 293] width 123 height 123
click at [506, 242] on input "e. -17" at bounding box center [505, 241] width 1 height 4
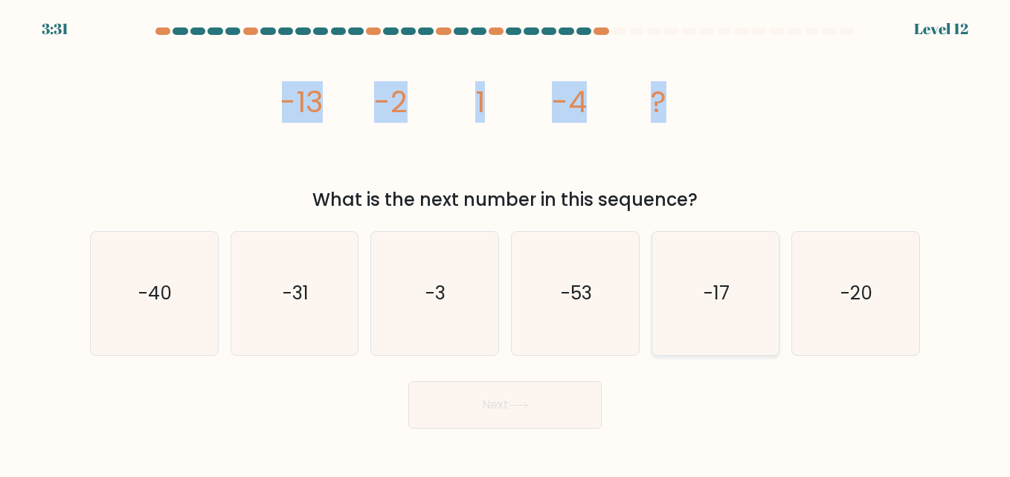
radio input "true"
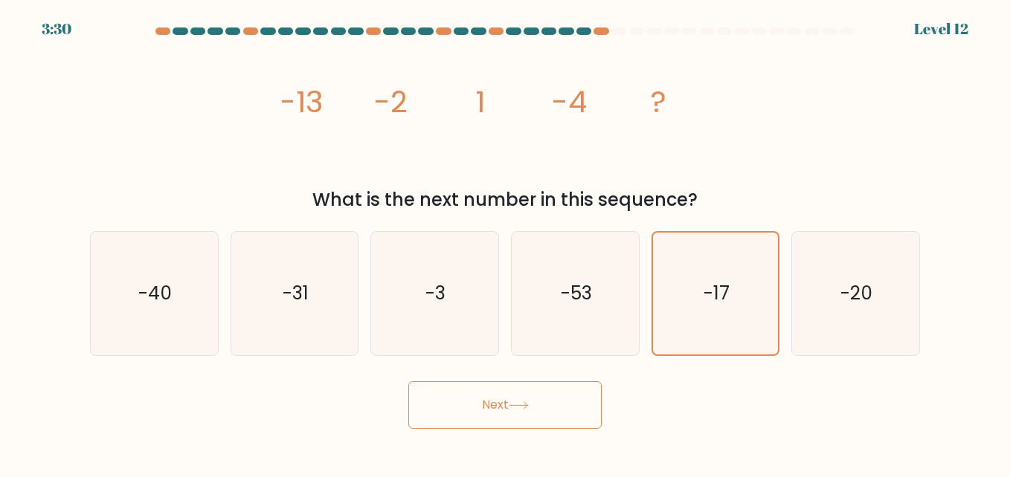
click at [565, 412] on button "Next" at bounding box center [504, 405] width 193 height 48
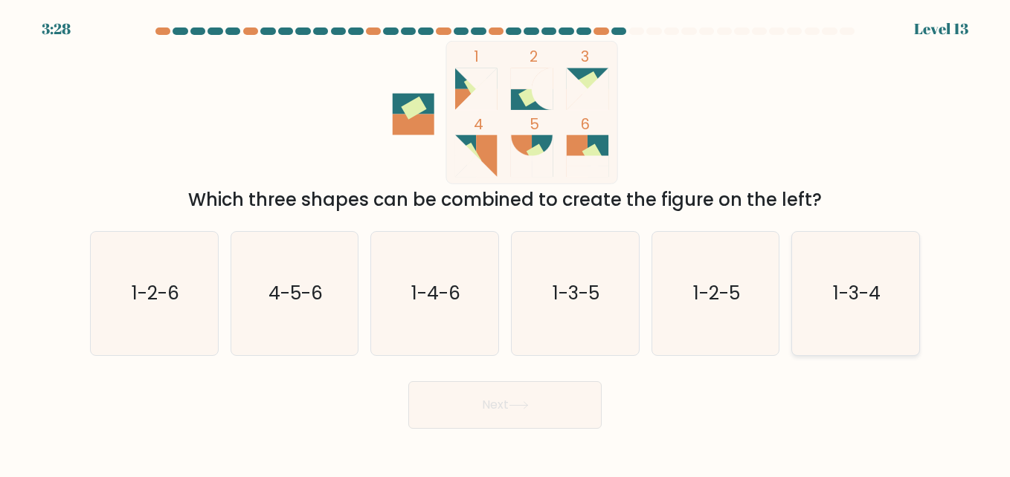
click at [857, 315] on icon "1-3-4" at bounding box center [854, 293] width 123 height 123
click at [506, 242] on input "f. 1-3-4" at bounding box center [505, 241] width 1 height 4
radio input "true"
click at [437, 404] on button "Next" at bounding box center [504, 405] width 193 height 48
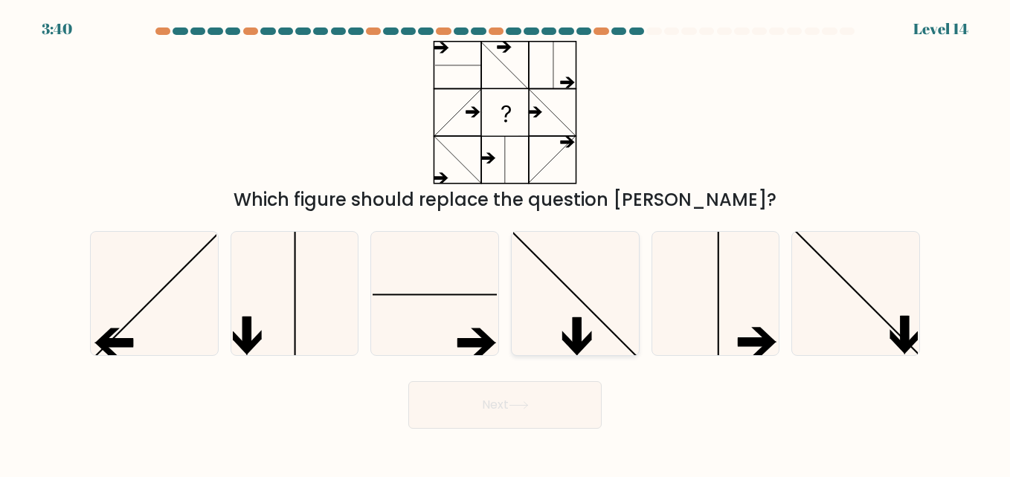
click at [552, 294] on icon at bounding box center [574, 293] width 123 height 123
click at [506, 242] on input "d." at bounding box center [505, 241] width 1 height 4
radio input "true"
click at [491, 397] on button "Next" at bounding box center [504, 405] width 193 height 48
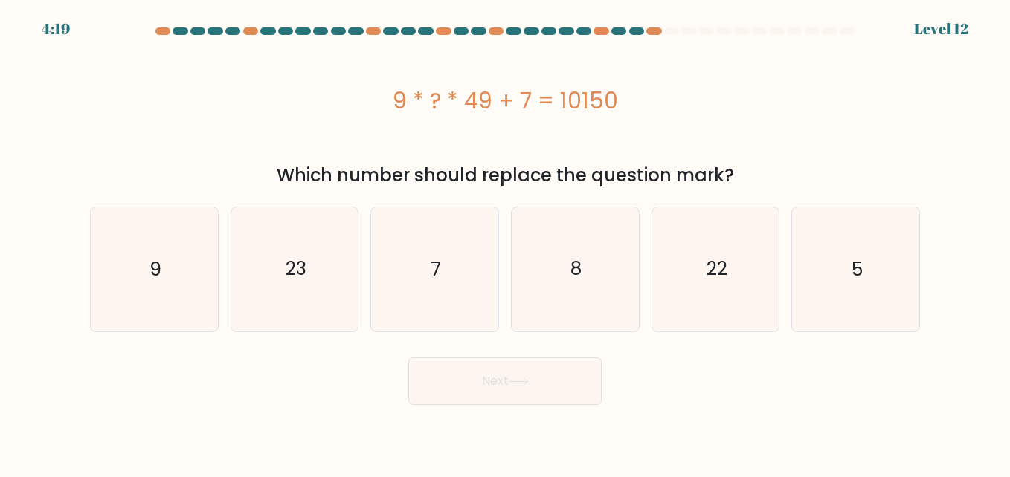
drag, startPoint x: 387, startPoint y: 106, endPoint x: 690, endPoint y: 100, distance: 303.4
click at [690, 100] on div "9 * ? * 49 + 7 = 10150" at bounding box center [505, 100] width 830 height 33
click at [281, 264] on icon "23" at bounding box center [294, 268] width 123 height 123
click at [505, 242] on input "b. 23" at bounding box center [505, 241] width 1 height 4
radio input "true"
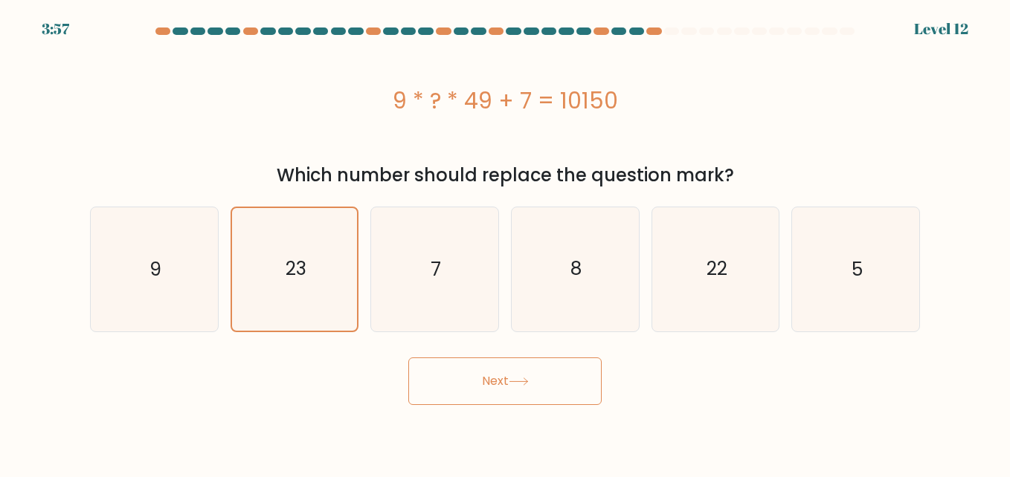
click at [514, 393] on button "Next" at bounding box center [504, 382] width 193 height 48
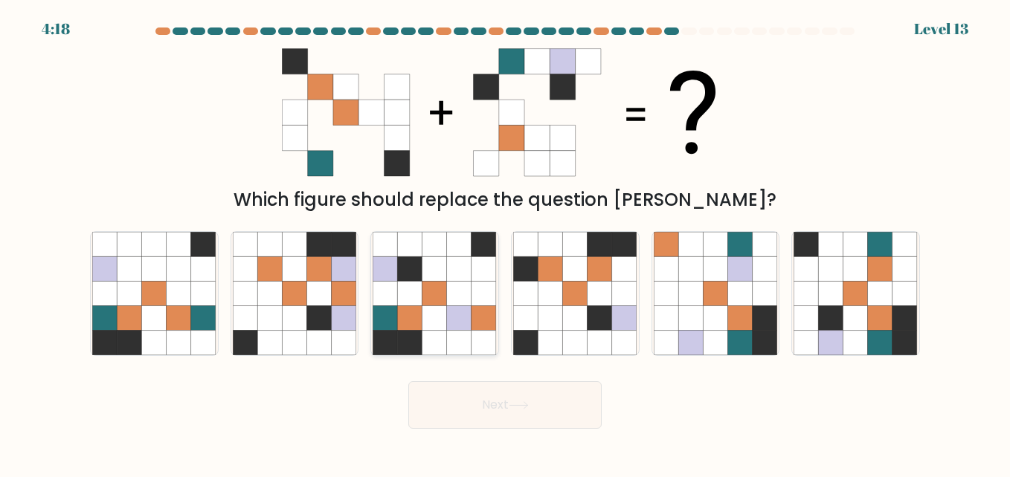
click at [383, 281] on icon at bounding box center [385, 268] width 25 height 25
click at [505, 242] on input "c." at bounding box center [505, 241] width 1 height 4
radio input "true"
click at [539, 410] on button "Next" at bounding box center [504, 405] width 193 height 48
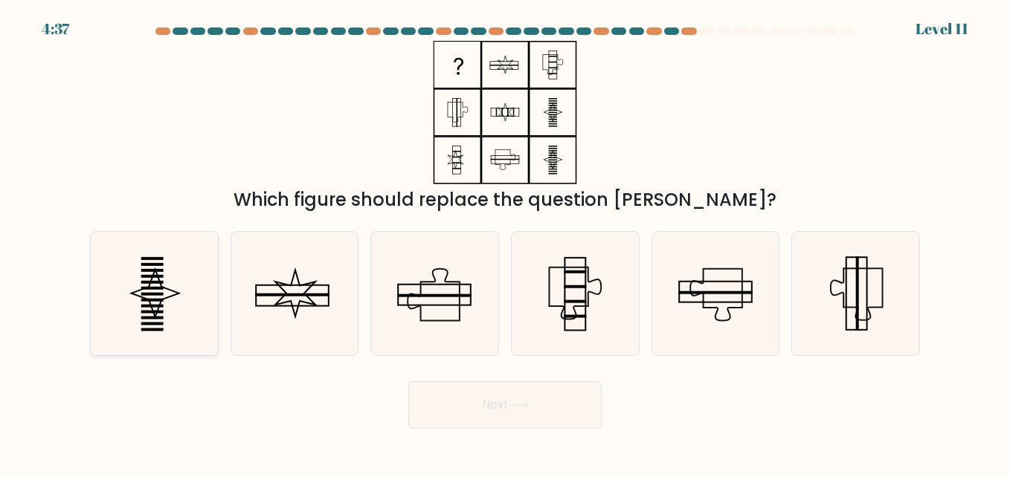
click at [170, 291] on icon at bounding box center [153, 293] width 123 height 123
click at [505, 242] on input "a." at bounding box center [505, 241] width 1 height 4
radio input "true"
click at [574, 403] on button "Next" at bounding box center [504, 405] width 193 height 48
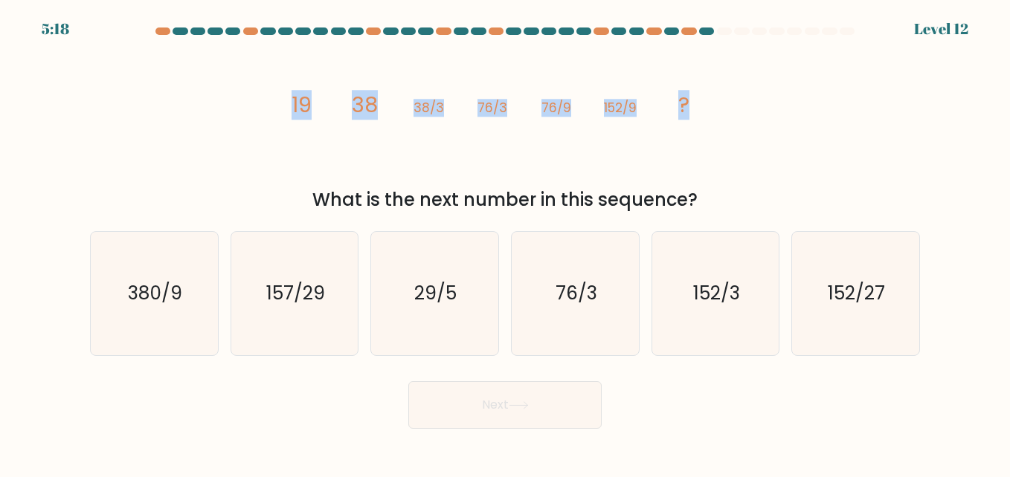
drag, startPoint x: 288, startPoint y: 105, endPoint x: 697, endPoint y: 98, distance: 409.7
click at [697, 98] on icon "image/svg+xml 19 38 38/3 76/3 76/9 152/9 ?" at bounding box center [505, 112] width 446 height 143
click at [795, 134] on div "image/svg+xml 19 38 38/3 76/3 76/9 152/9 ? What is the next number in this sequ…" at bounding box center [505, 127] width 848 height 172
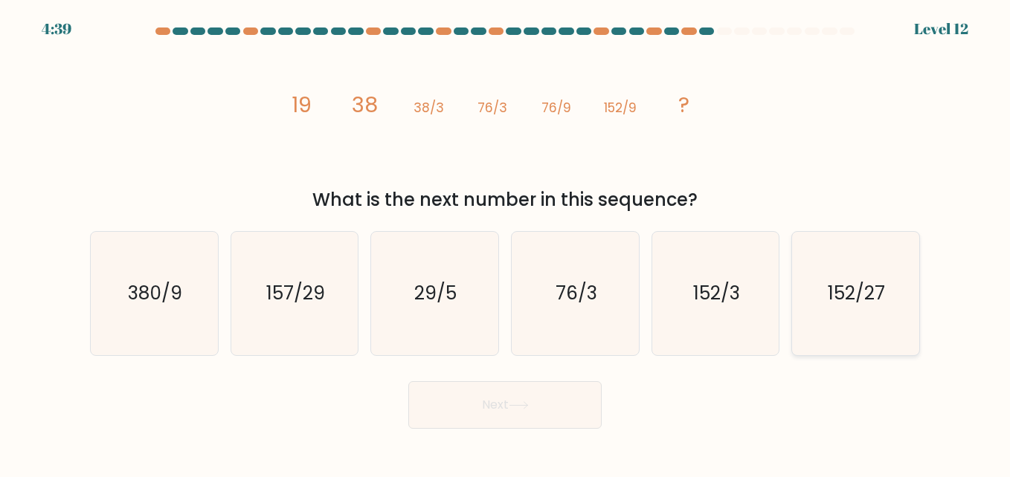
click at [854, 314] on icon "152/27" at bounding box center [854, 293] width 123 height 123
click at [506, 242] on input "f. 152/27" at bounding box center [505, 241] width 1 height 4
radio input "true"
click at [527, 410] on icon at bounding box center [519, 405] width 20 height 8
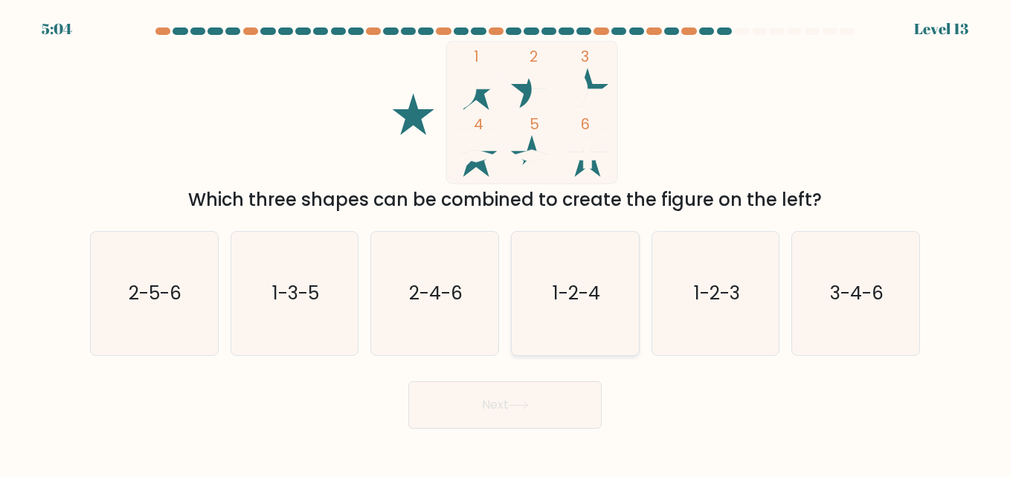
click at [578, 312] on icon "1-2-4" at bounding box center [574, 293] width 123 height 123
click at [506, 242] on input "d. 1-2-4" at bounding box center [505, 241] width 1 height 4
radio input "true"
click at [531, 417] on button "Next" at bounding box center [504, 405] width 193 height 48
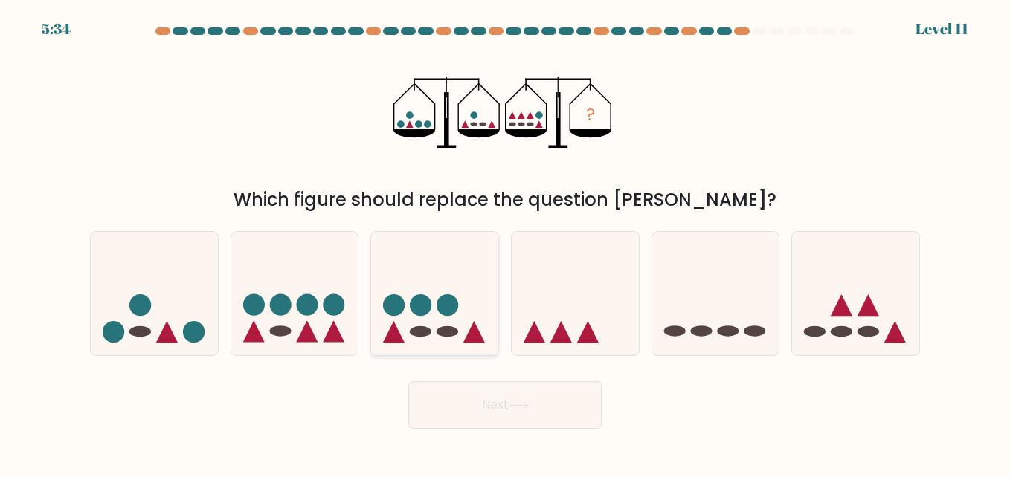
click at [401, 323] on icon at bounding box center [434, 293] width 127 height 105
click at [505, 242] on input "c." at bounding box center [505, 241] width 1 height 4
radio input "true"
click at [462, 412] on button "Next" at bounding box center [504, 405] width 193 height 48
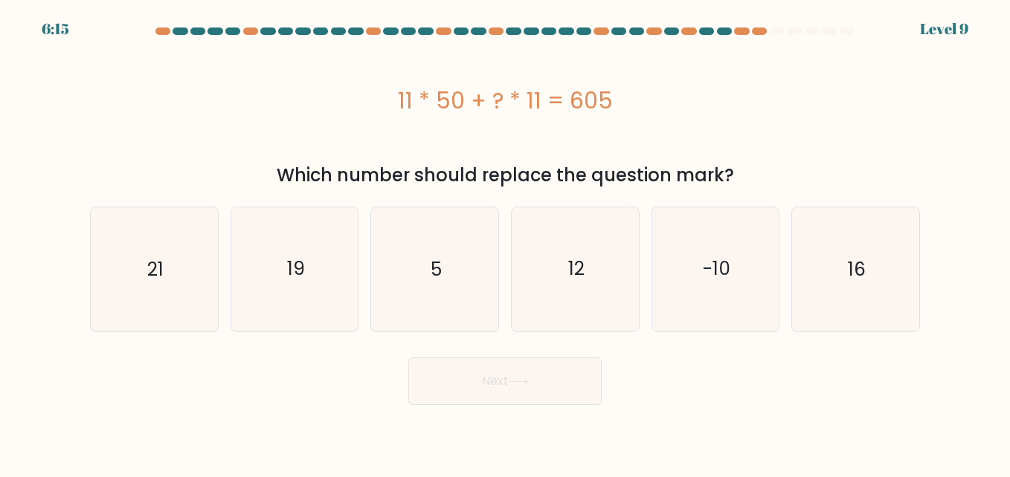
drag, startPoint x: 386, startPoint y: 79, endPoint x: 668, endPoint y: 117, distance: 284.3
click at [668, 117] on div "11 * 50 + ? * 11 = 605" at bounding box center [505, 100] width 830 height 119
click at [436, 280] on text "5" at bounding box center [435, 269] width 11 height 26
click at [505, 242] on input "c. 5" at bounding box center [505, 241] width 1 height 4
radio input "true"
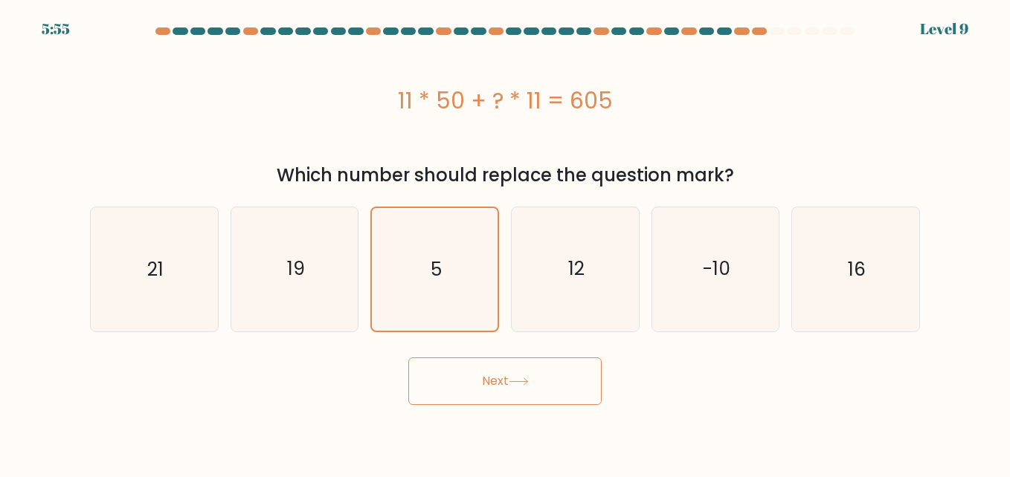
click at [475, 368] on button "Next" at bounding box center [504, 382] width 193 height 48
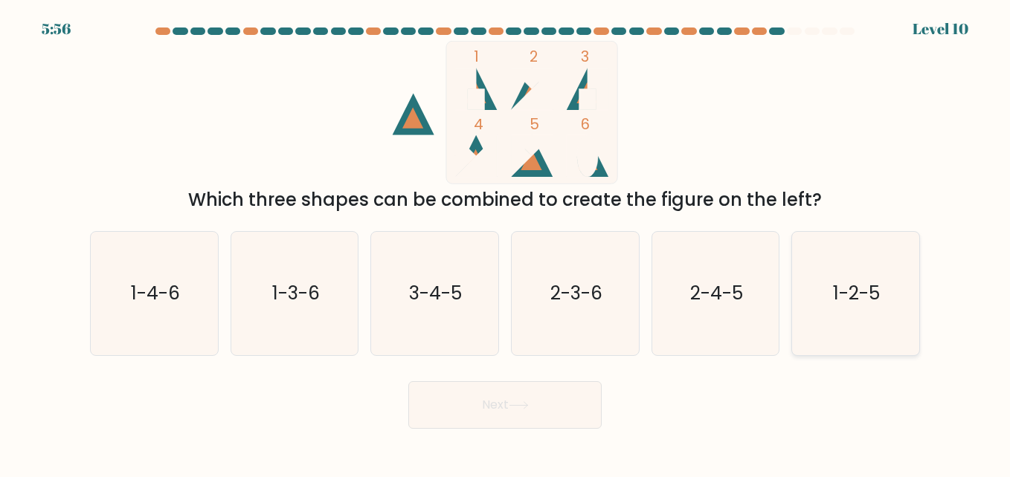
click at [859, 299] on text "1-2-5" at bounding box center [856, 293] width 47 height 26
click at [506, 242] on input "f. 1-2-5" at bounding box center [505, 241] width 1 height 4
radio input "true"
click at [558, 412] on button "Next" at bounding box center [504, 405] width 193 height 48
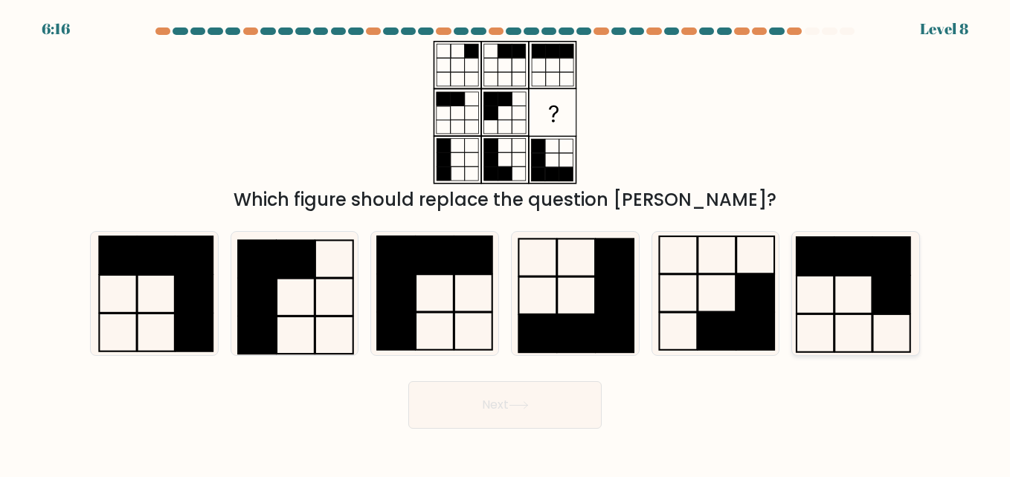
click at [846, 265] on rect at bounding box center [853, 256] width 37 height 38
click at [506, 242] on input "f." at bounding box center [505, 241] width 1 height 4
radio input "true"
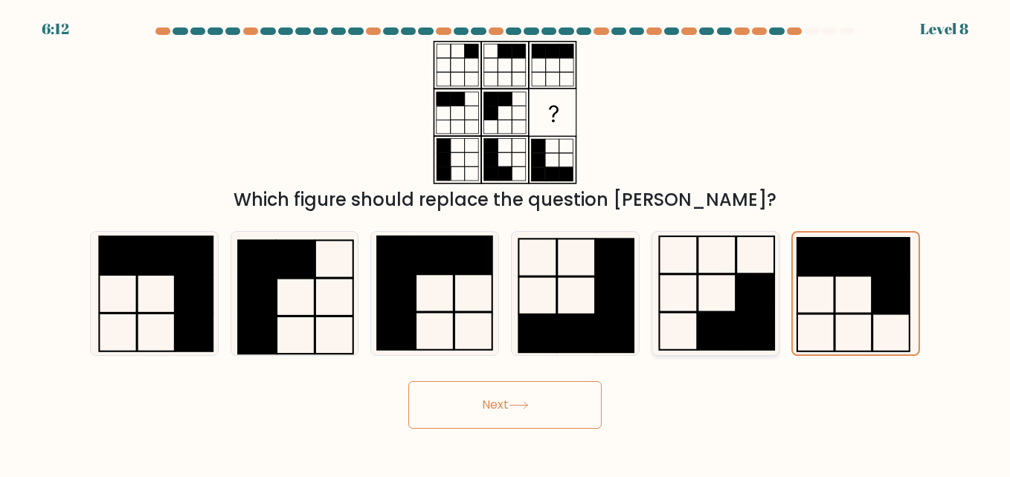
click at [738, 314] on rect at bounding box center [755, 331] width 38 height 37
click at [506, 242] on input "e." at bounding box center [505, 241] width 1 height 4
radio input "true"
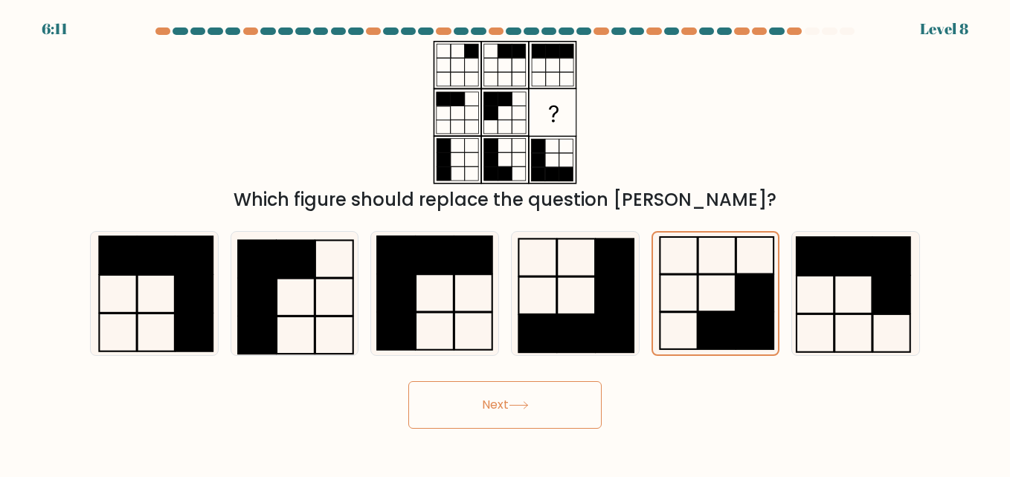
click at [516, 406] on icon at bounding box center [518, 405] width 18 height 7
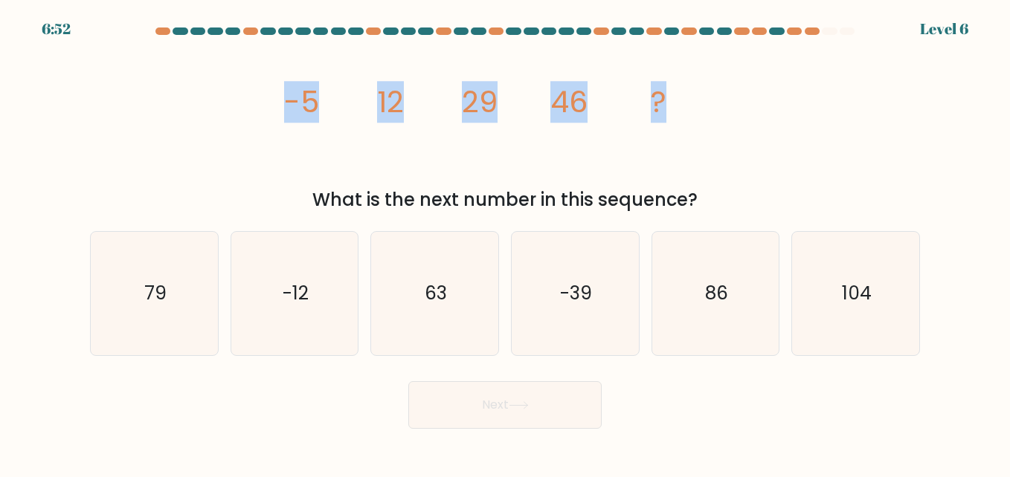
drag, startPoint x: 279, startPoint y: 103, endPoint x: 665, endPoint y: 94, distance: 386.7
click at [665, 94] on div "image/svg+xml -5 12 29 46 ? What is the next number in this sequence?" at bounding box center [505, 127] width 848 height 172
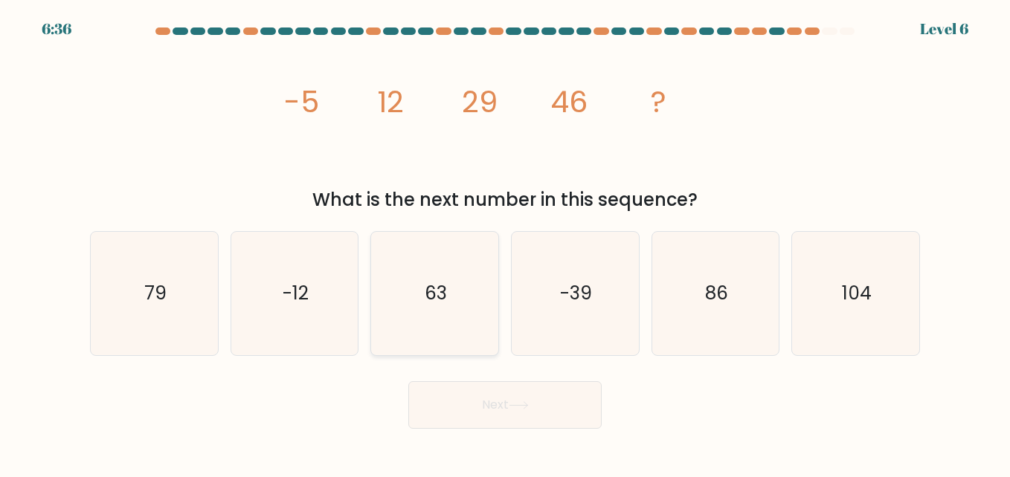
click at [442, 313] on icon "63" at bounding box center [433, 293] width 123 height 123
click at [505, 242] on input "c. 63" at bounding box center [505, 241] width 1 height 4
radio input "true"
click at [502, 404] on button "Next" at bounding box center [504, 405] width 193 height 48
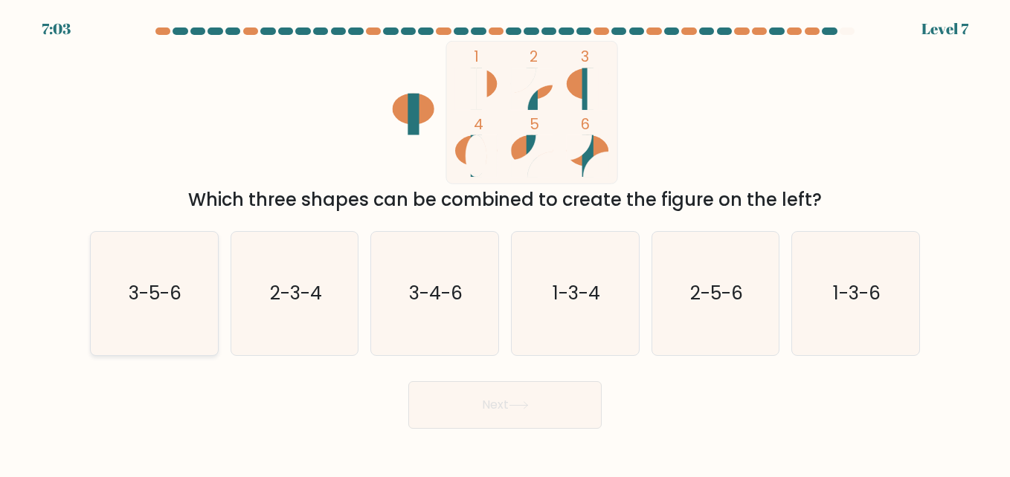
click at [161, 280] on icon "3-5-6" at bounding box center [153, 293] width 123 height 123
click at [505, 242] on input "a. 3-5-6" at bounding box center [505, 241] width 1 height 4
radio input "true"
click at [566, 413] on button "Next" at bounding box center [504, 405] width 193 height 48
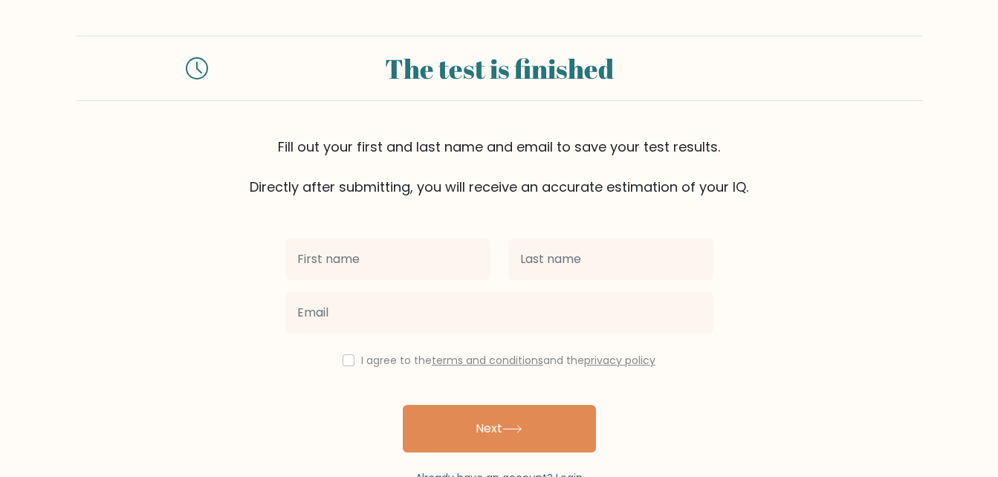
click at [326, 259] on input "text" at bounding box center [387, 260] width 205 height 42
type input "Jonathan"
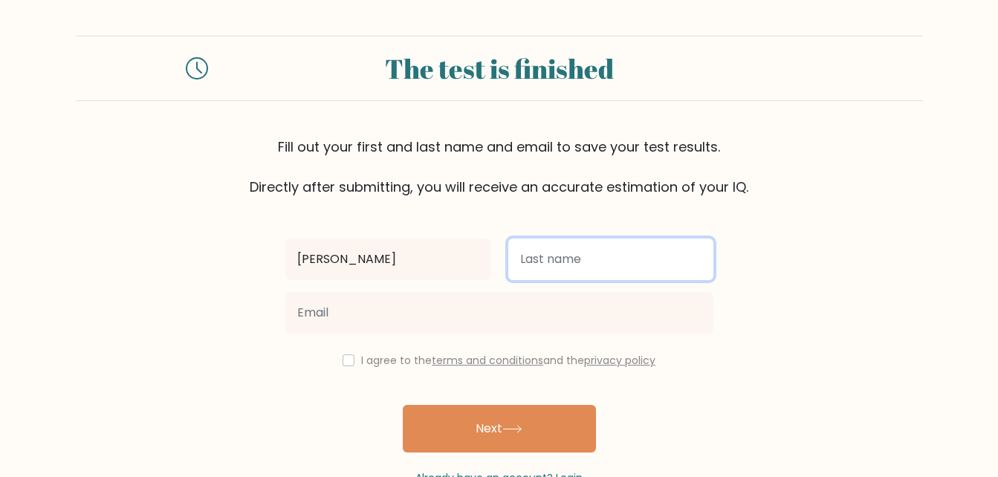
click at [569, 267] on input "text" at bounding box center [611, 260] width 205 height 42
type input "Coronel"
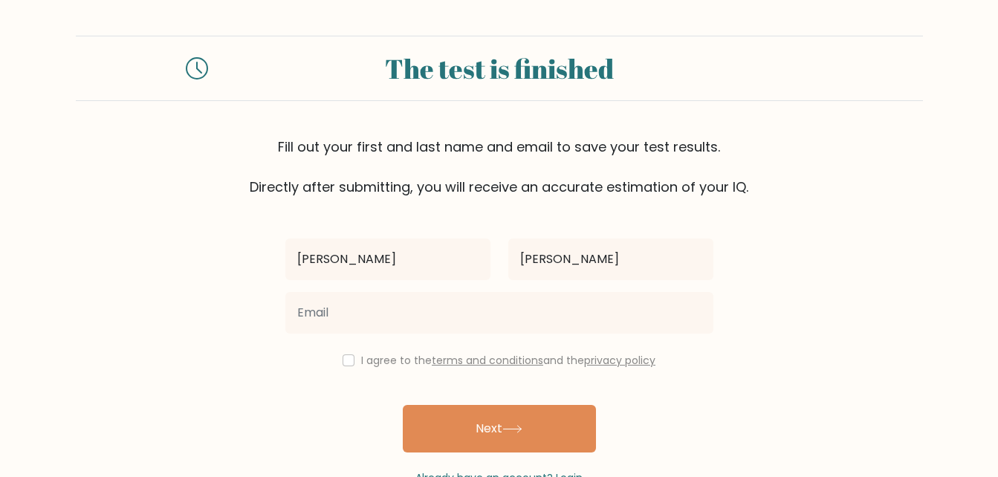
type input "nathancoronel32@gmail.com"
click at [339, 366] on div "I agree to the terms and conditions and the privacy policy" at bounding box center [500, 361] width 446 height 18
click at [343, 364] on input "checkbox" at bounding box center [349, 361] width 12 height 12
checkbox input "true"
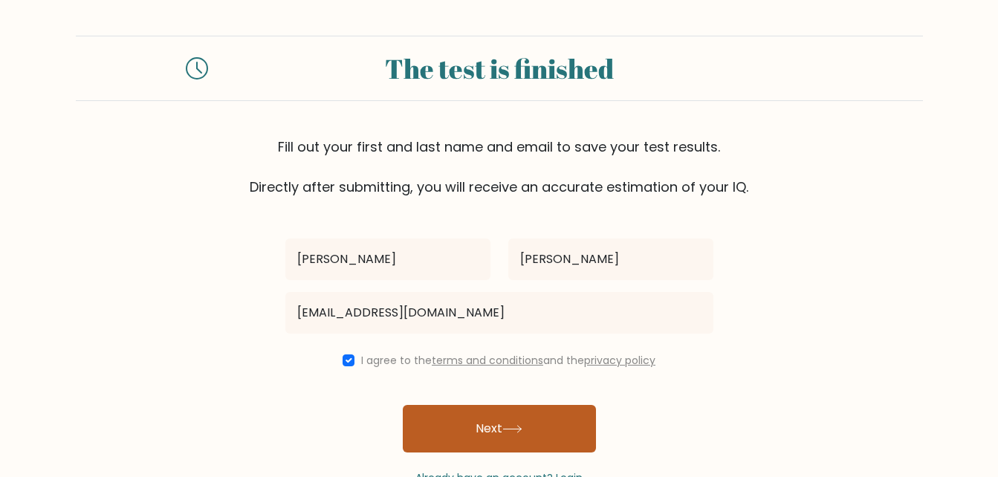
click at [478, 425] on button "Next" at bounding box center [499, 429] width 193 height 48
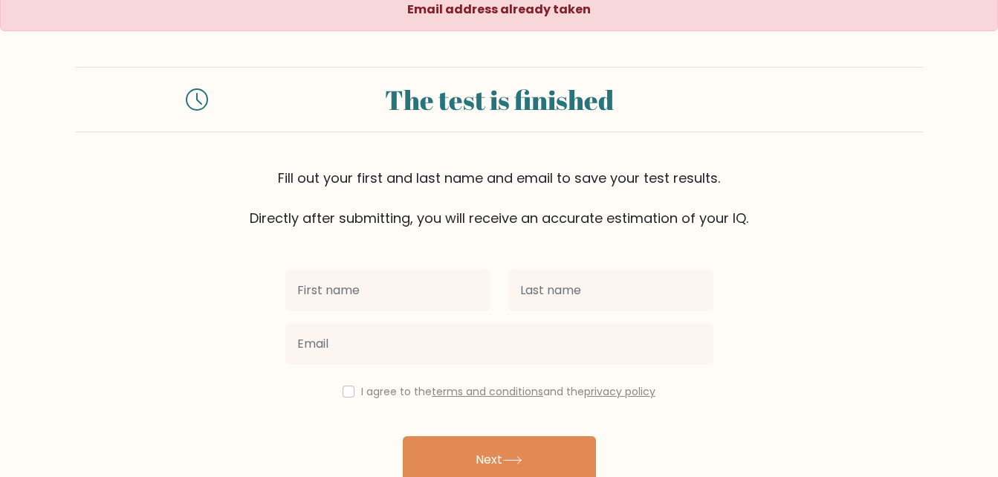
scroll to position [74, 0]
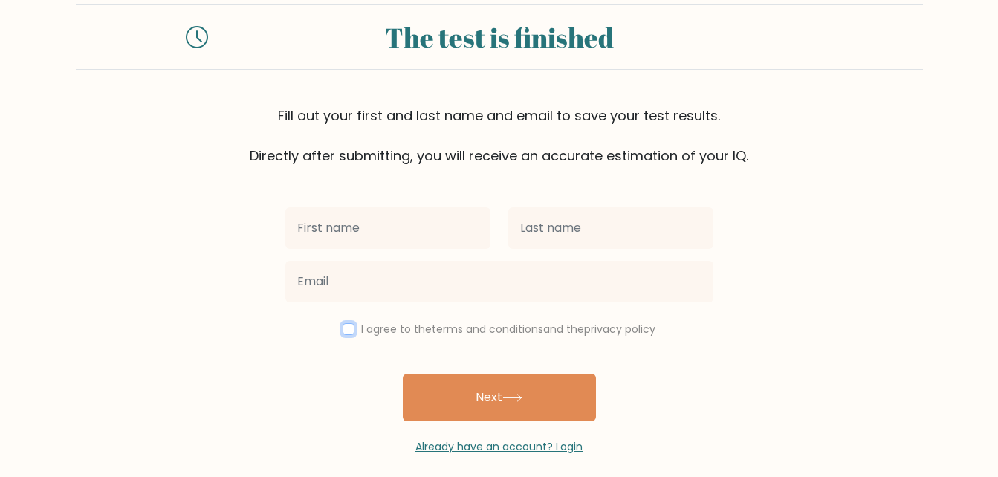
click at [349, 329] on input "checkbox" at bounding box center [349, 329] width 12 height 12
checkbox input "true"
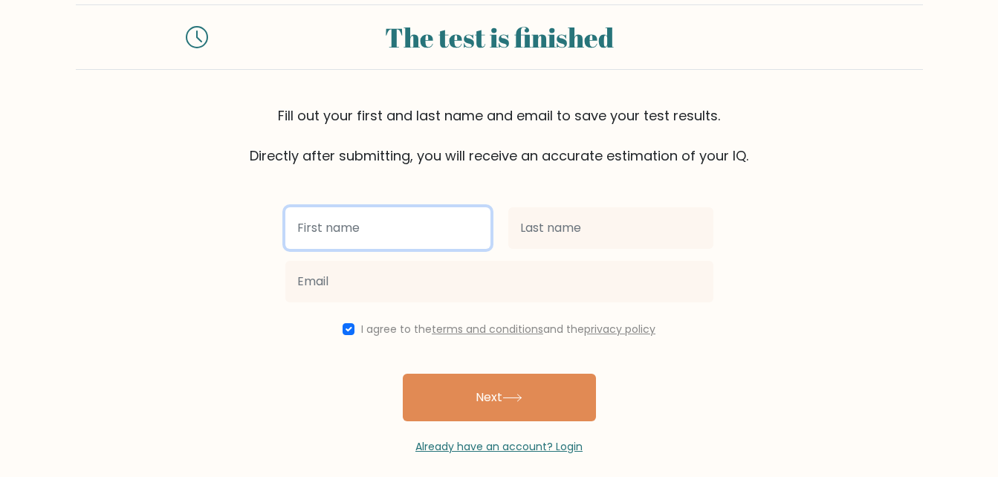
click at [357, 233] on input "text" at bounding box center [387, 228] width 205 height 42
type input "[PERSON_NAME]"
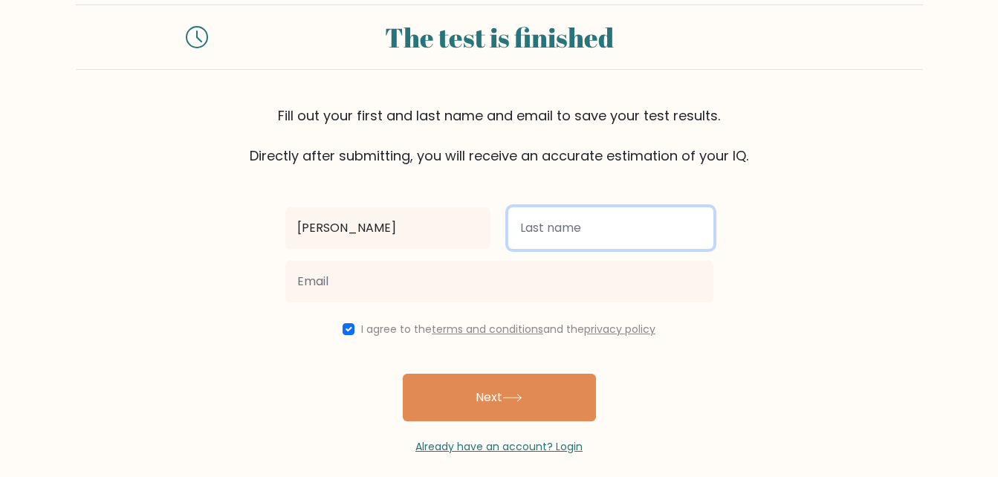
type input "[PERSON_NAME]"
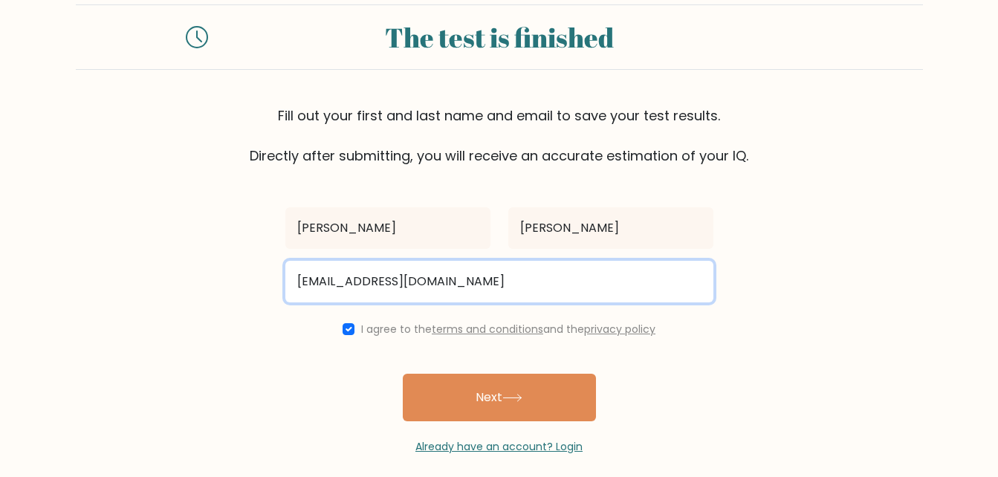
drag, startPoint x: 398, startPoint y: 282, endPoint x: 273, endPoint y: 282, distance: 124.9
click at [273, 282] on form "The test is finished Fill out your first and last name and email to save your t…" at bounding box center [499, 229] width 998 height 451
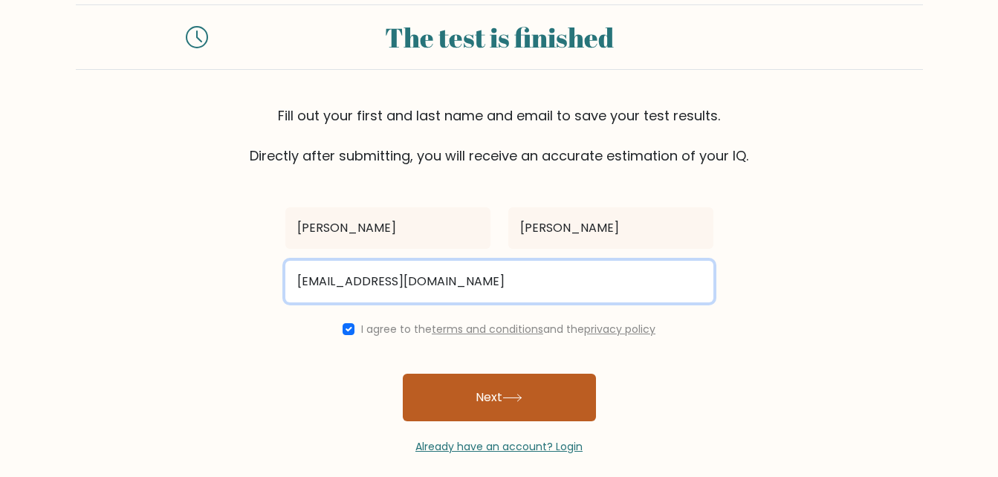
type input "[EMAIL_ADDRESS][DOMAIN_NAME]"
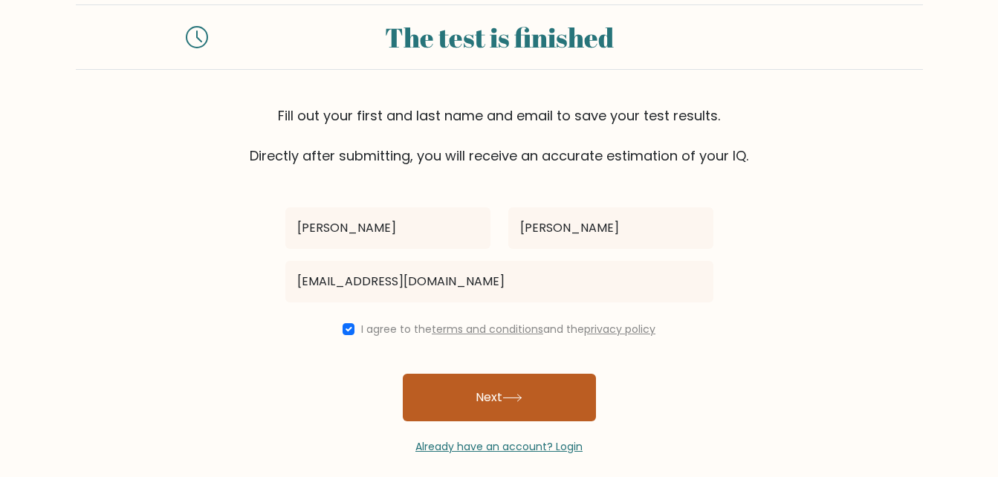
click at [501, 405] on button "Next" at bounding box center [499, 398] width 193 height 48
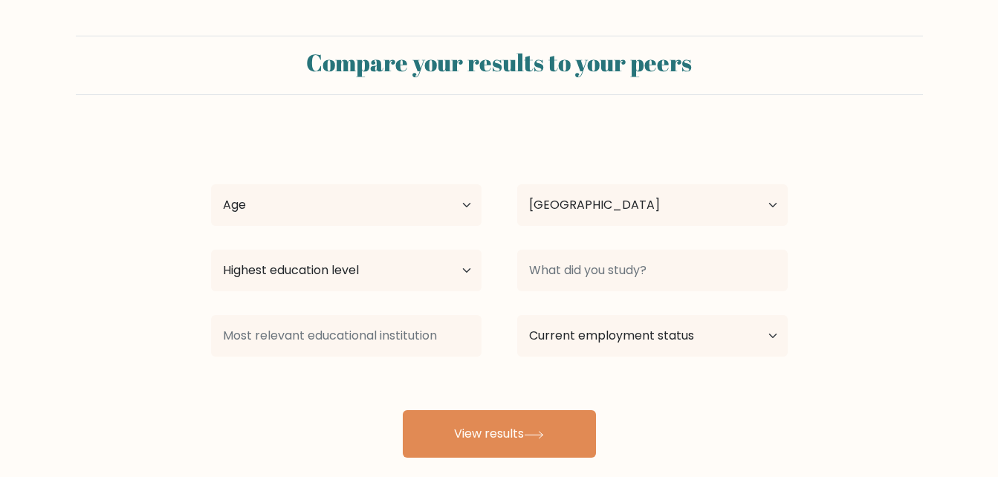
select select "PH"
click at [456, 205] on select "Age Under 18 years old 18-24 years old 25-34 years old 35-44 years old 45-54 ye…" at bounding box center [346, 205] width 271 height 42
select select "35_44"
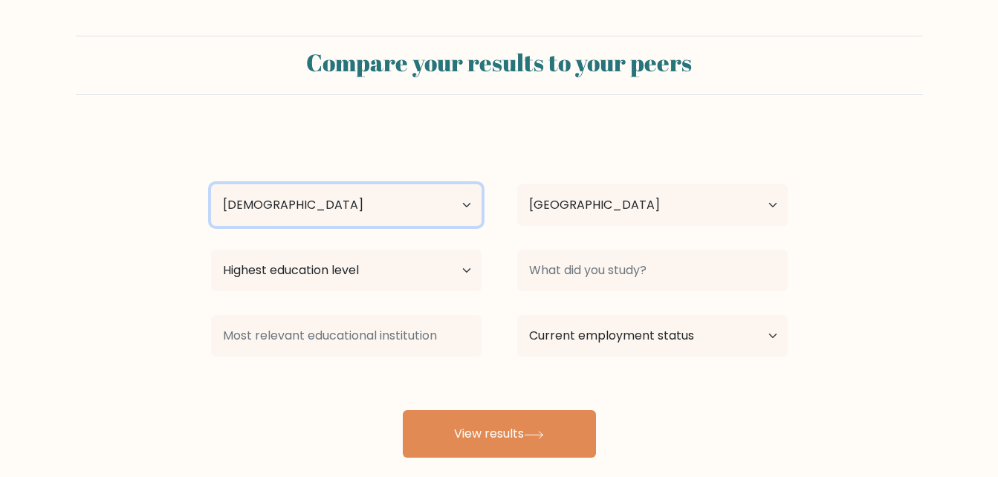
click at [211, 184] on select "Age Under 18 years old 18-24 years old 25-34 years old 35-44 years old 45-54 ye…" at bounding box center [346, 205] width 271 height 42
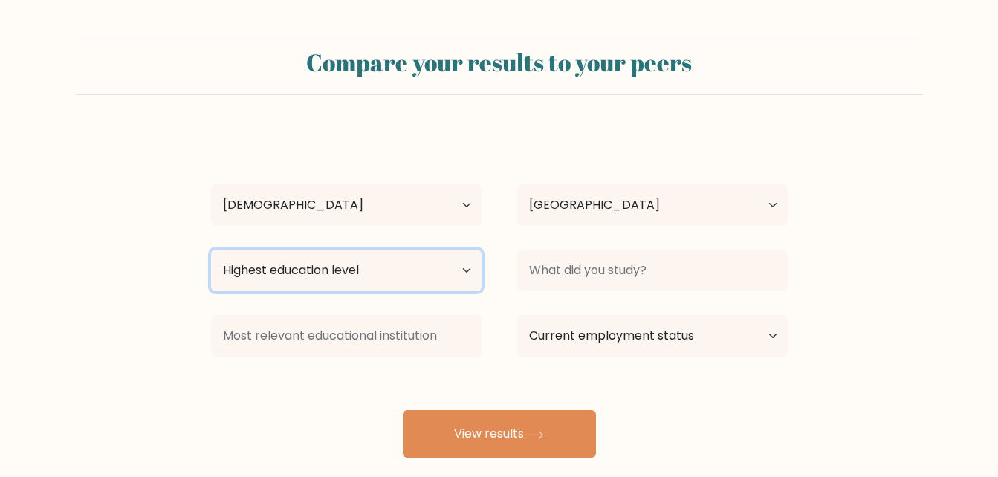
click at [466, 274] on select "Highest education level No schooling Primary Lower Secondary Upper Secondary Oc…" at bounding box center [346, 271] width 271 height 42
select select "bachelors_degree"
click at [211, 250] on select "Highest education level No schooling Primary Lower Secondary Upper Secondary Oc…" at bounding box center [346, 271] width 271 height 42
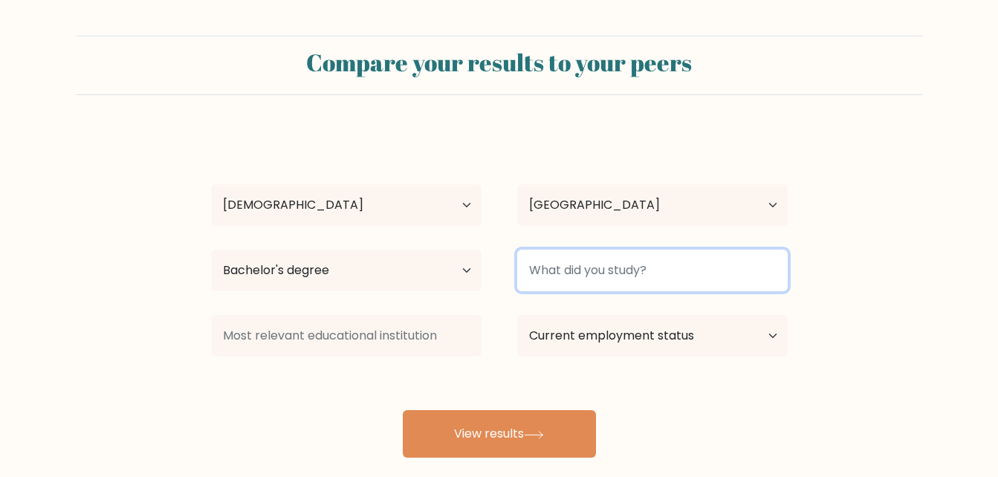
click at [729, 276] on input at bounding box center [652, 271] width 271 height 42
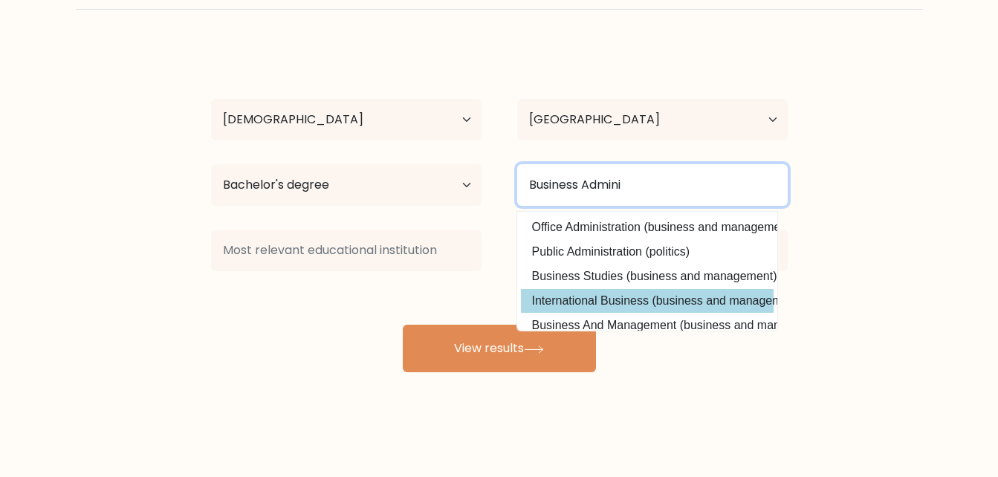
scroll to position [86, 0]
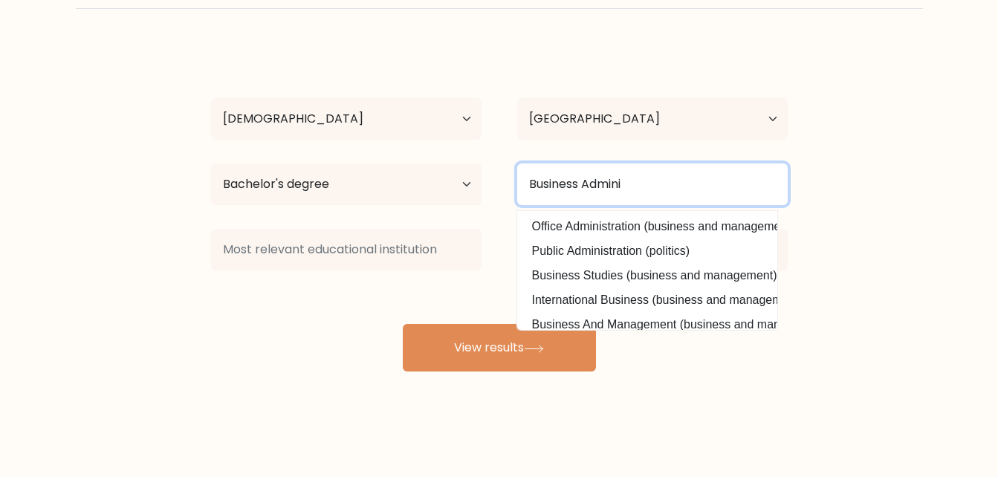
drag, startPoint x: 652, startPoint y: 187, endPoint x: 482, endPoint y: 175, distance: 170.7
click at [482, 175] on div "Highest education level No schooling Primary Lower Secondary Upper Secondary Oc…" at bounding box center [499, 185] width 613 height 54
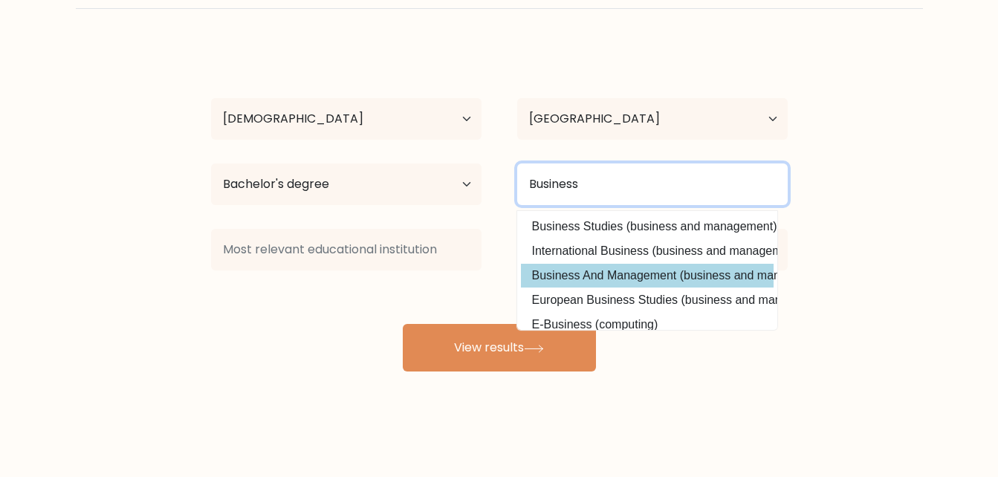
type input "Business"
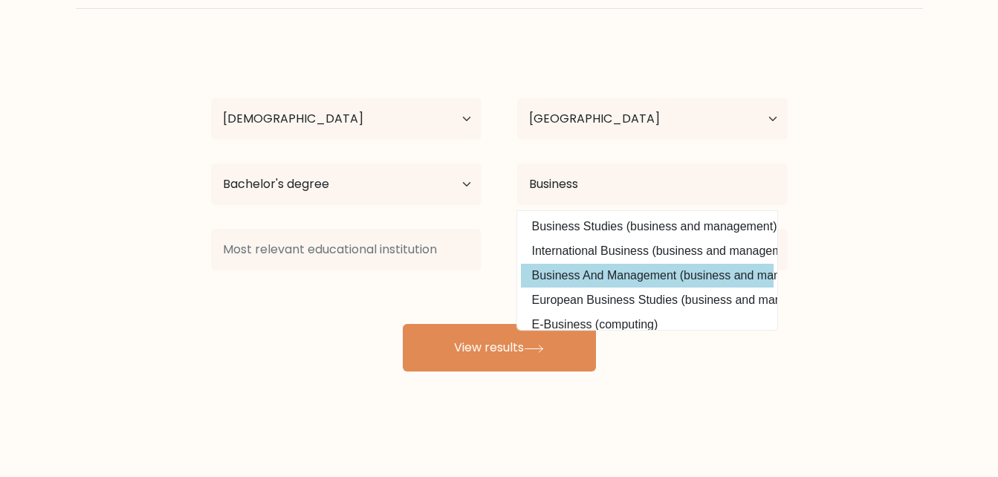
click at [662, 274] on div "Jonathan Coronel Age Under 18 years old 18-24 years old 25-34 years old 35-44 y…" at bounding box center [499, 208] width 595 height 327
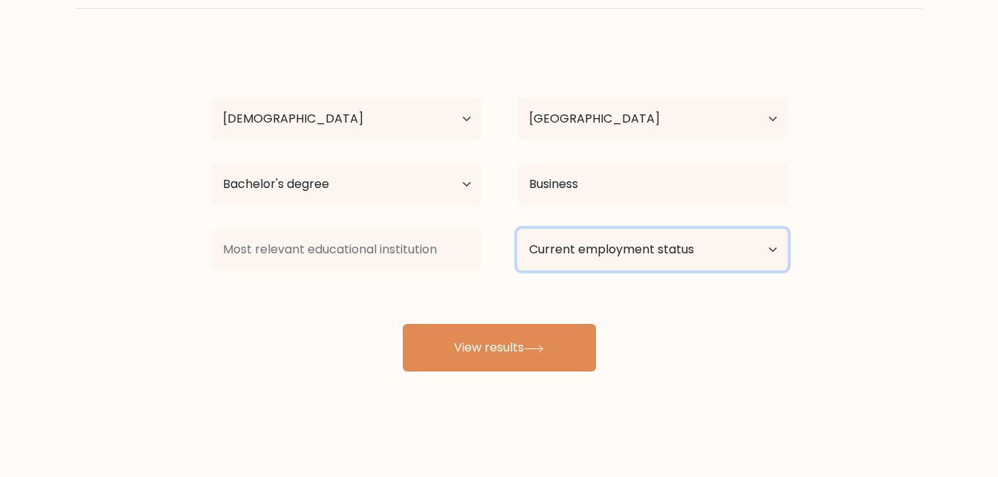
click at [764, 251] on select "Current employment status Employed Student Retired Other / prefer not to answer" at bounding box center [652, 250] width 271 height 42
select select "other"
click at [517, 229] on select "Current employment status Employed Student Retired Other / prefer not to answer" at bounding box center [652, 250] width 271 height 42
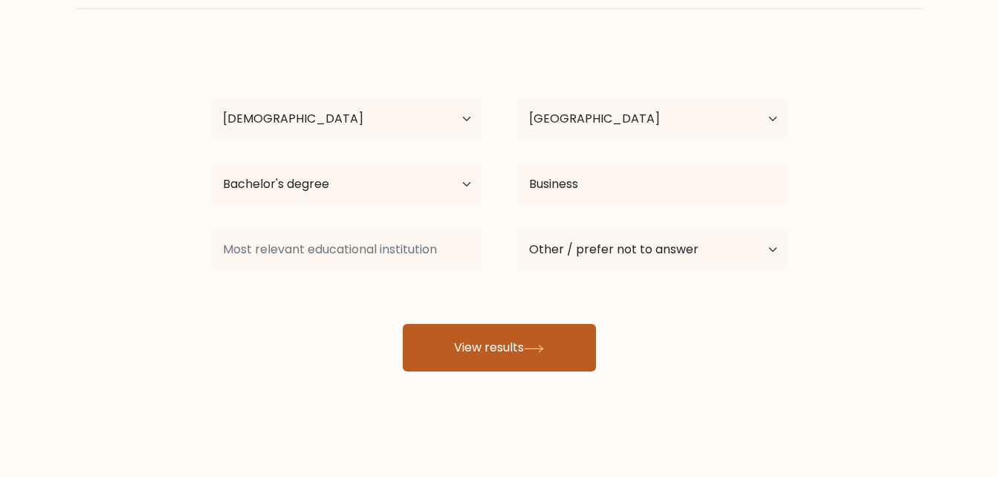
click at [543, 352] on icon at bounding box center [534, 349] width 20 height 8
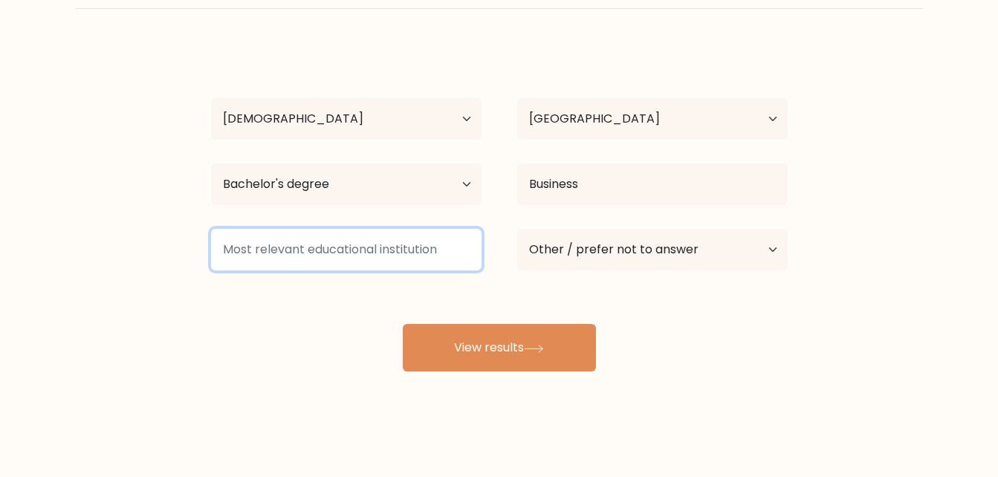
click at [437, 251] on input at bounding box center [346, 250] width 271 height 42
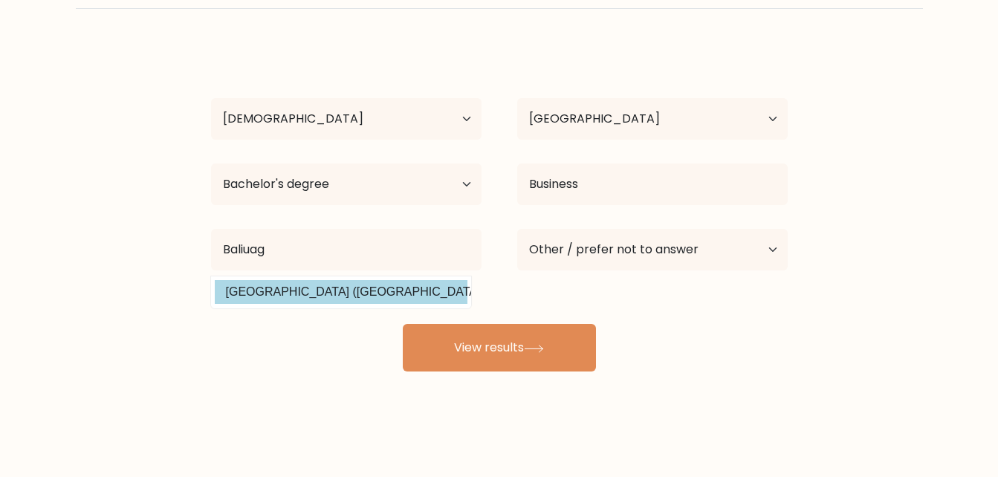
click at [388, 294] on option "Baliuag University (Philippines)" at bounding box center [341, 292] width 253 height 24
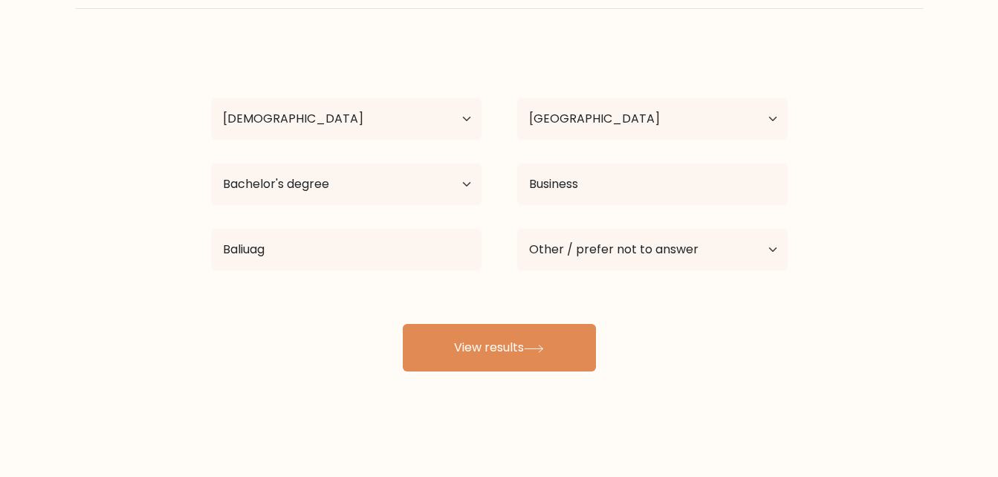
type input "[GEOGRAPHIC_DATA]"
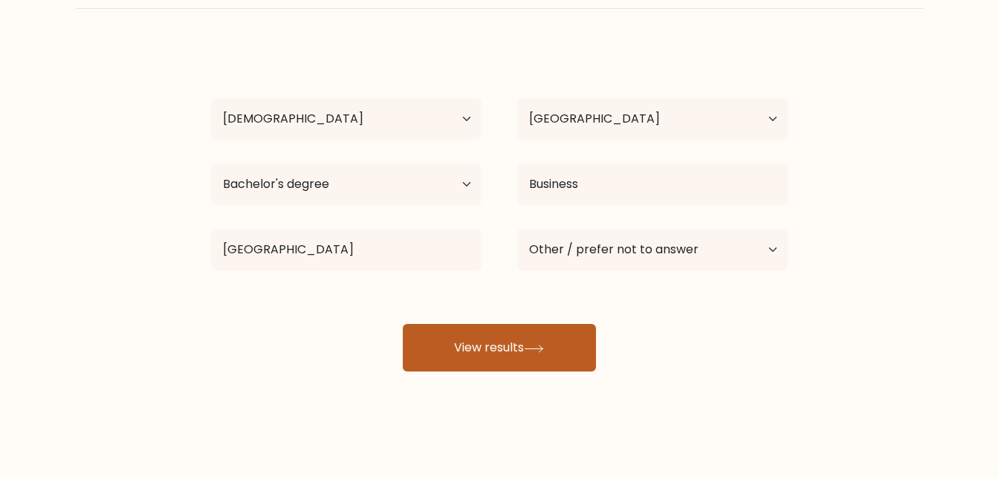
click at [507, 349] on button "View results" at bounding box center [499, 348] width 193 height 48
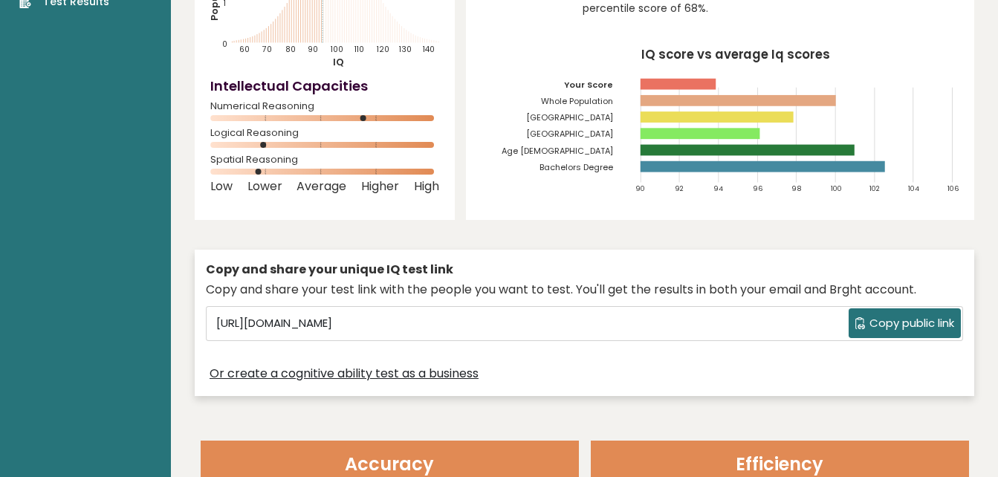
scroll to position [223, 0]
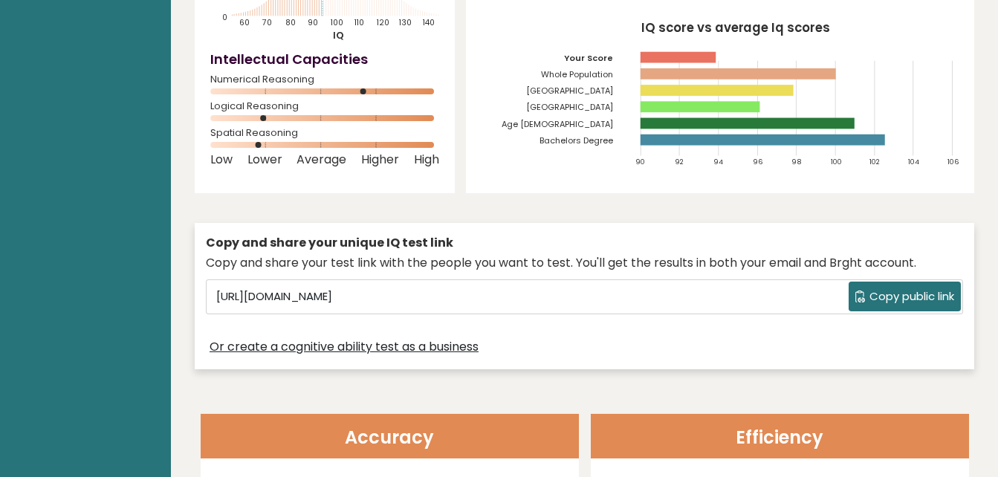
click at [917, 296] on span "Copy public link" at bounding box center [912, 296] width 85 height 17
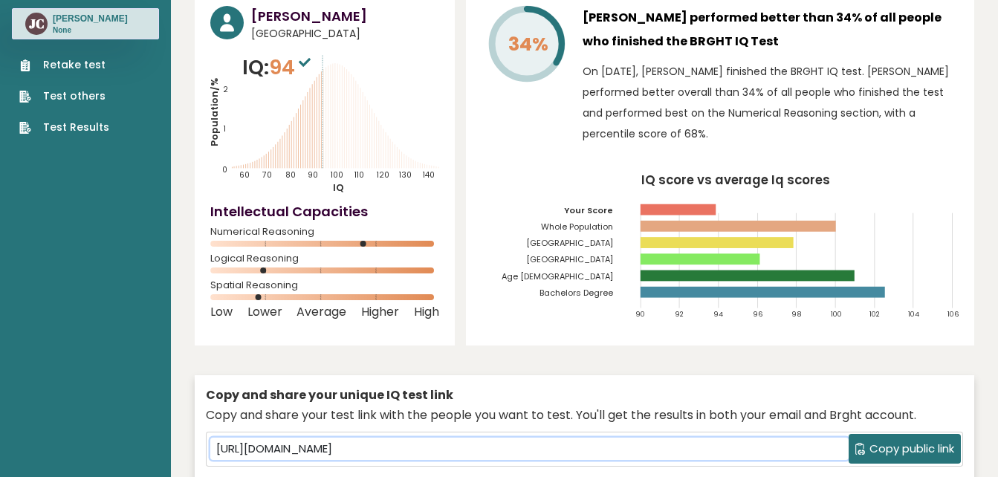
scroll to position [0, 0]
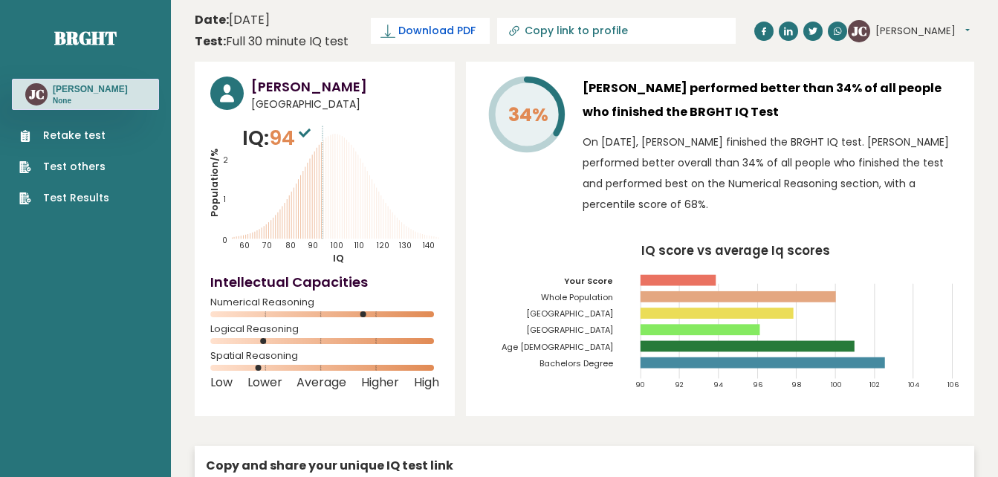
click at [410, 30] on span "Download PDF" at bounding box center [436, 31] width 77 height 16
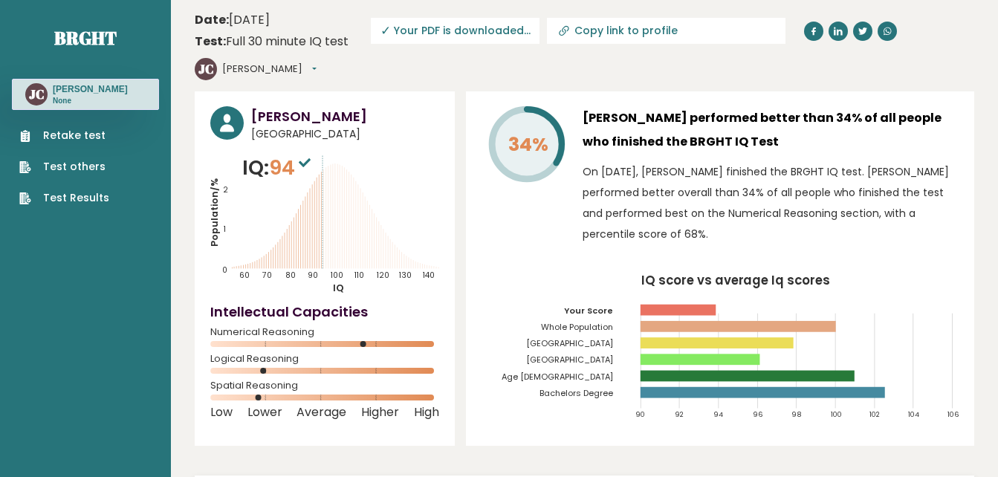
click at [80, 166] on link "Test others" at bounding box center [64, 167] width 90 height 16
